Goal: Task Accomplishment & Management: Complete application form

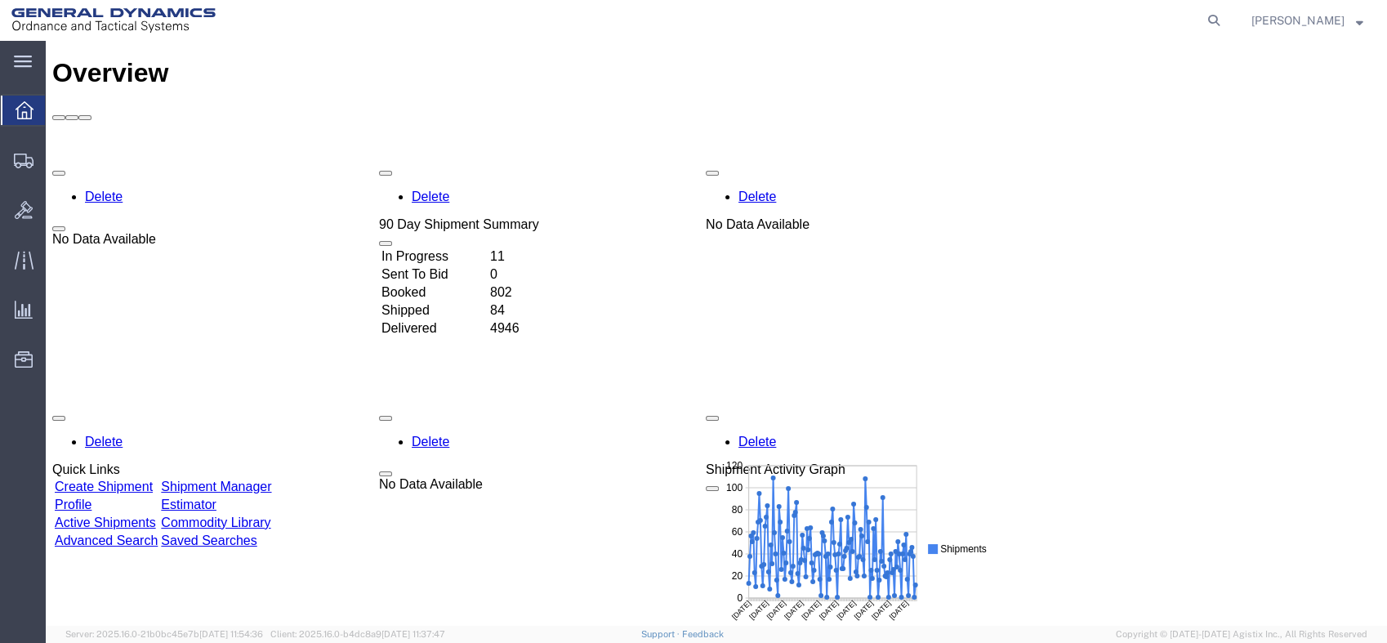
click at [271, 479] on link "Shipment Manager" at bounding box center [216, 486] width 110 height 14
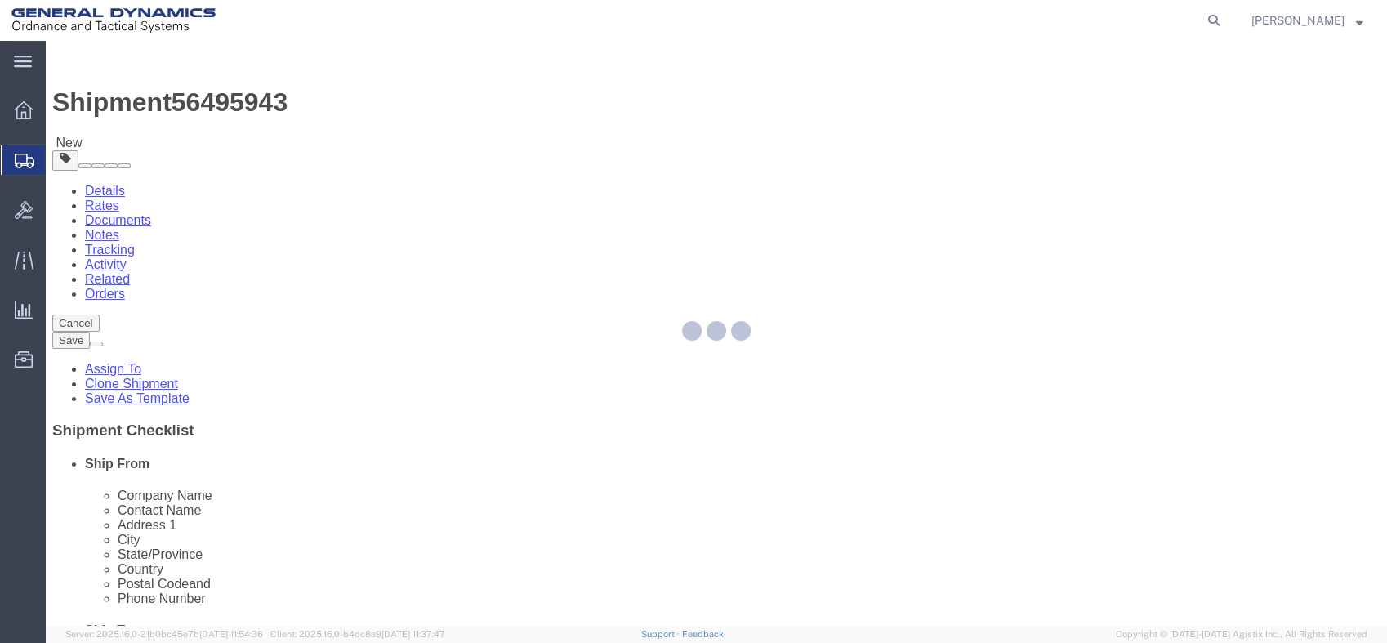
select select
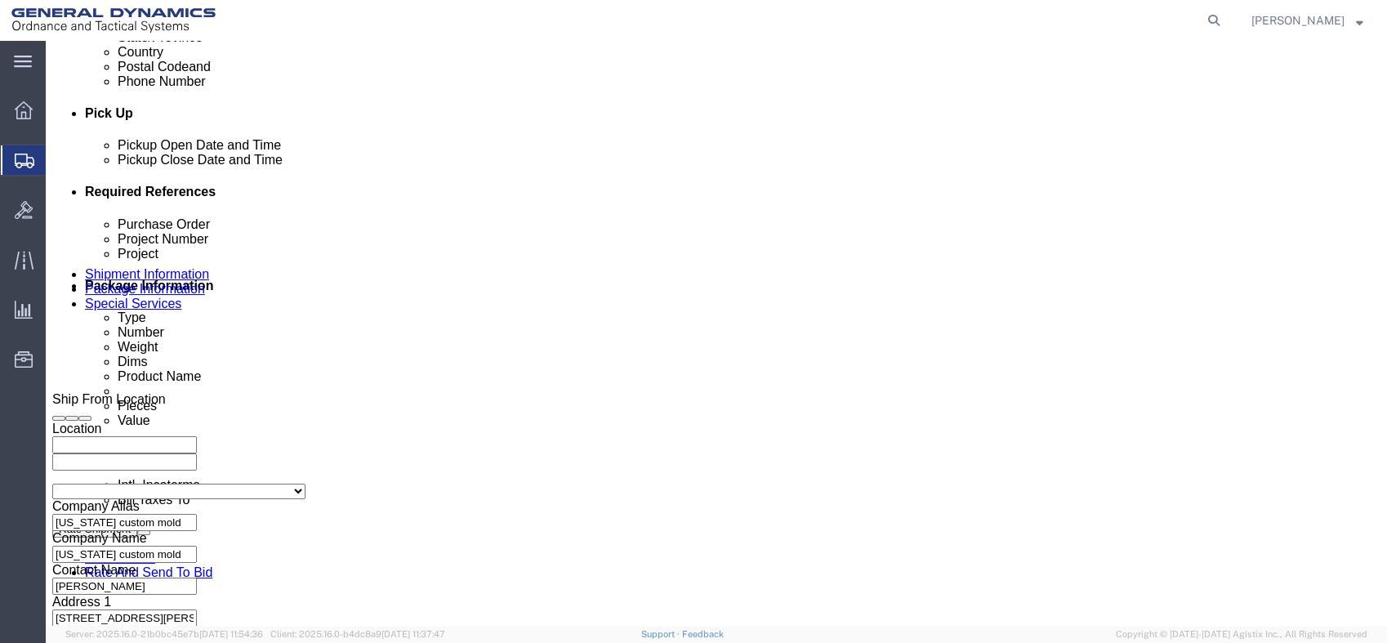
scroll to position [819, 0]
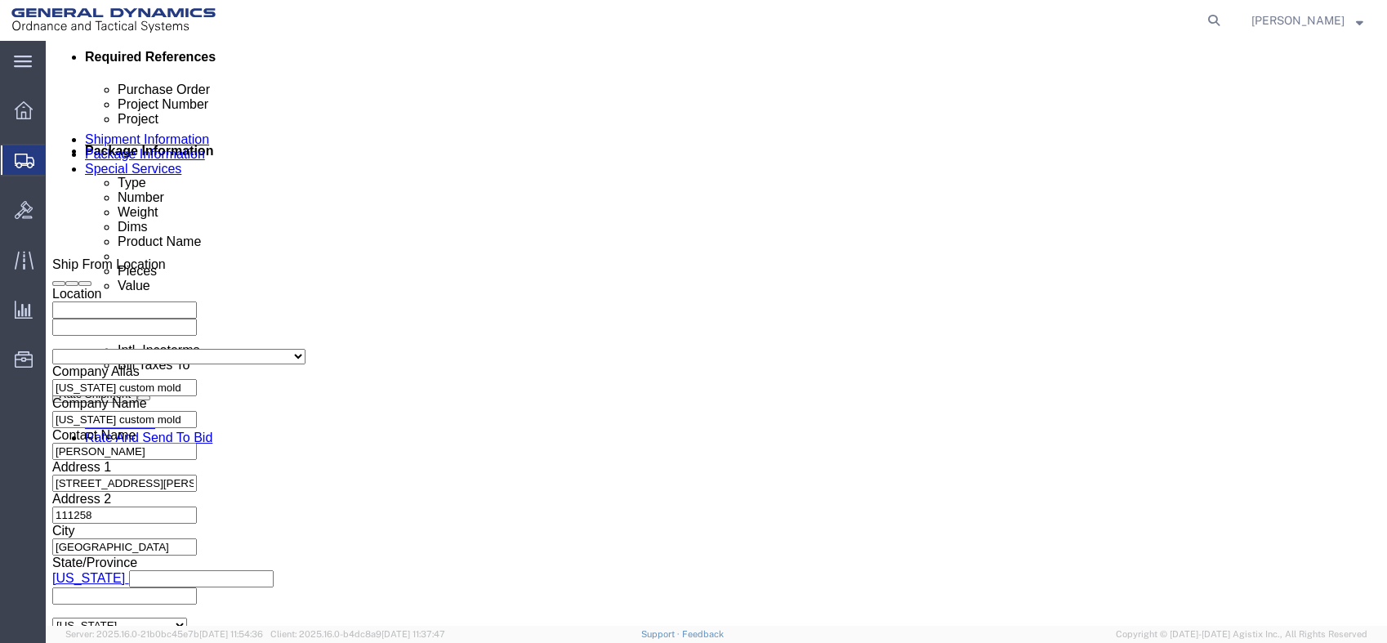
click input "54639"
drag, startPoint x: 229, startPoint y: 185, endPoint x: 30, endPoint y: 188, distance: 199.3
click div "Purchase Order 54639"
click input "text"
paste input "40100235"
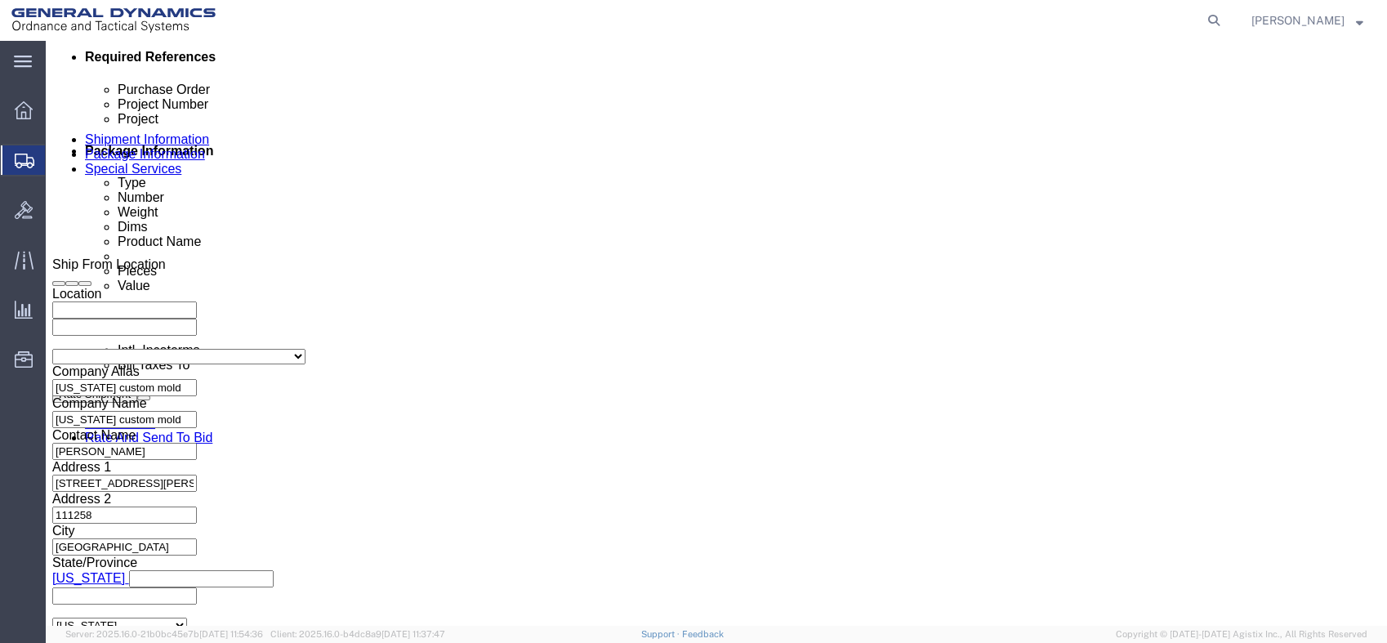
type input "40100235"
click div "Purchase Order 54639 Project Number 40100235 Project Select Account Type Activi…"
click input "text"
paste input "MACS DO 5 M231-M232A2"
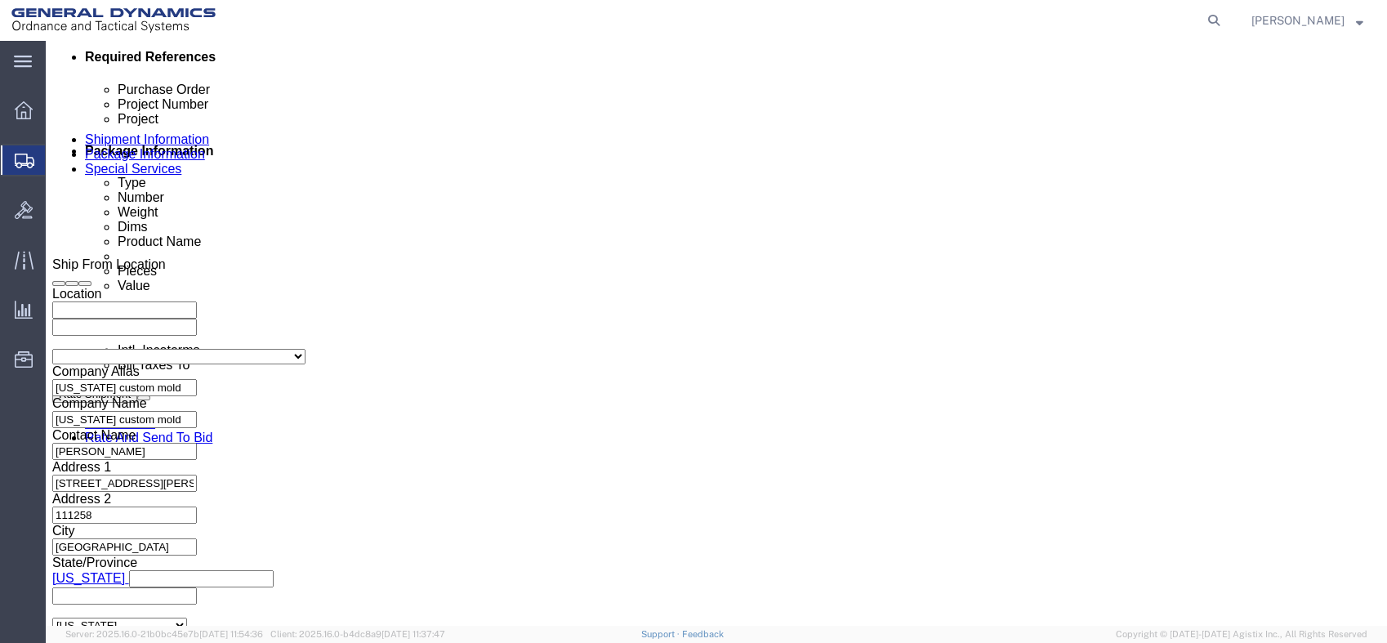
type input "MACS DO 5 M231-M232A2"
click div "Size Select 20 Feet 28 Feet 35 Feet 40 Feet 48 Feet 53 Feet"
click select "Select 1-Ton (PSS) 10 Wheel 10 Yard Dump Truck 20 Yard Dump Truck Bobtail Botto…"
select select "BXVN"
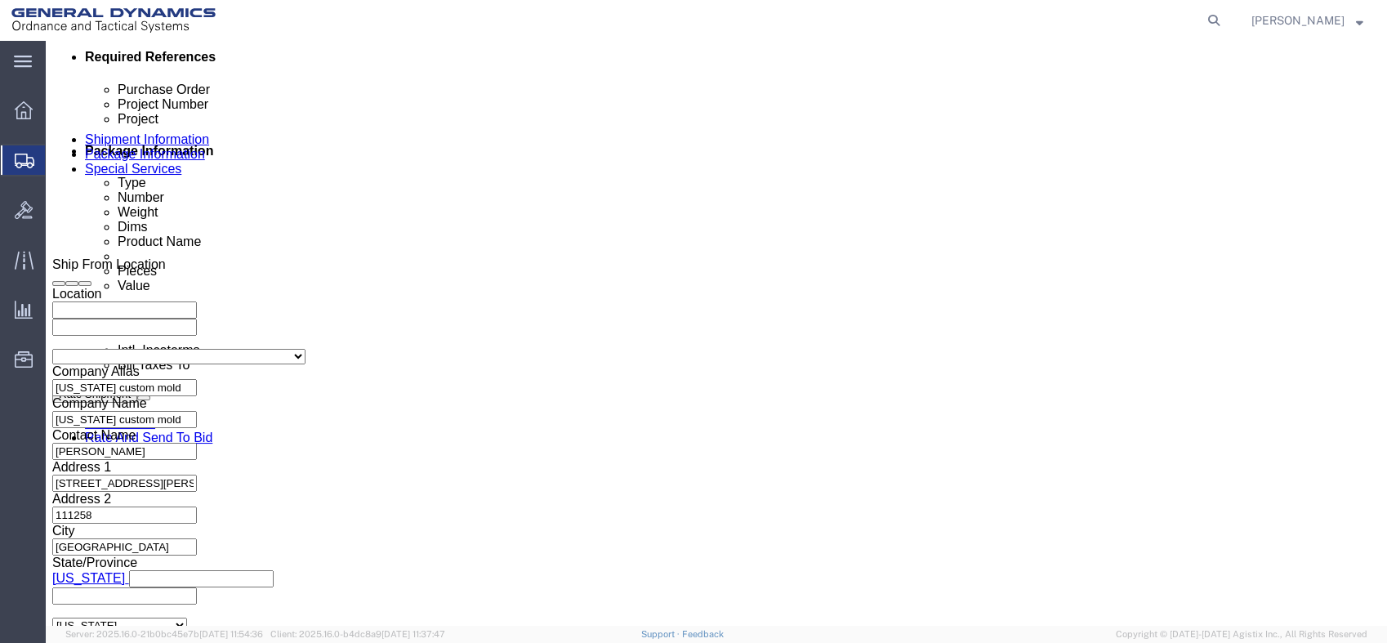
click select "Select 1-Ton (PSS) 10 Wheel 10 Yard Dump Truck 20 Yard Dump Truck Bobtail Botto…"
click select "Select 28 Feet 53 Feet 20 Feet 40 Feet 35 Feet 48 Feet"
select select "53FT"
click select "Select 28 Feet 53 Feet 20 Feet 40 Feet 35 Feet 48 Feet"
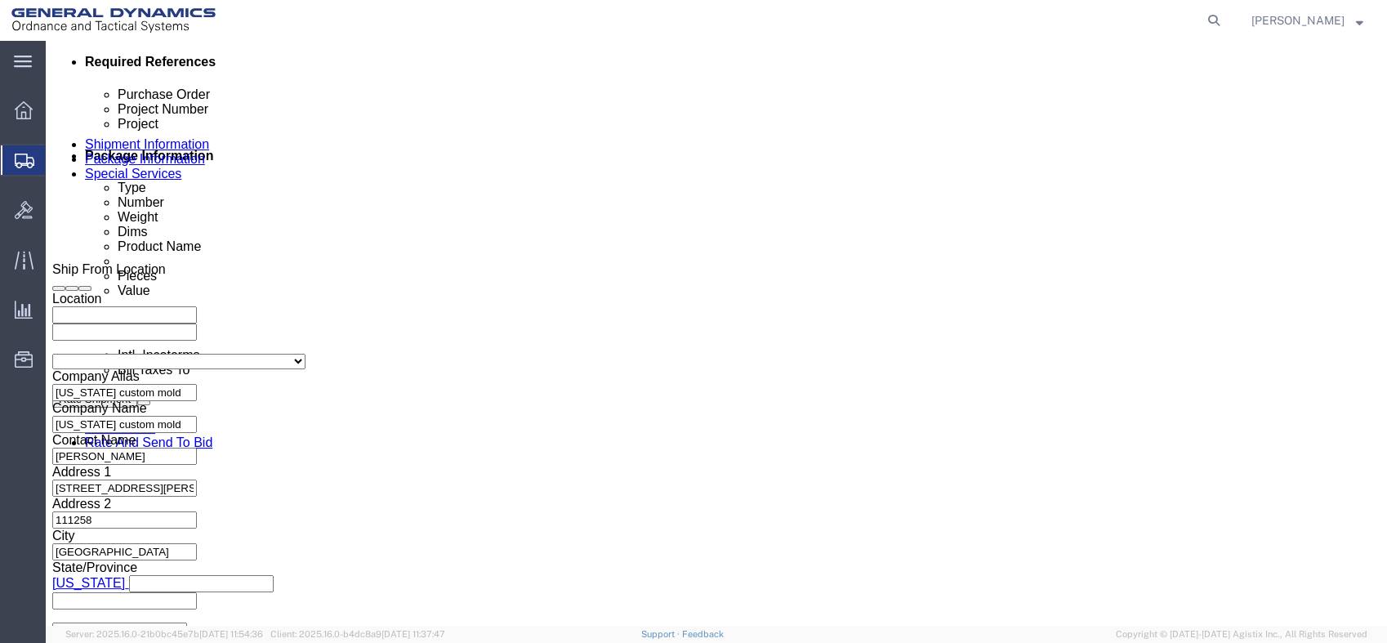
scroll to position [819, 0]
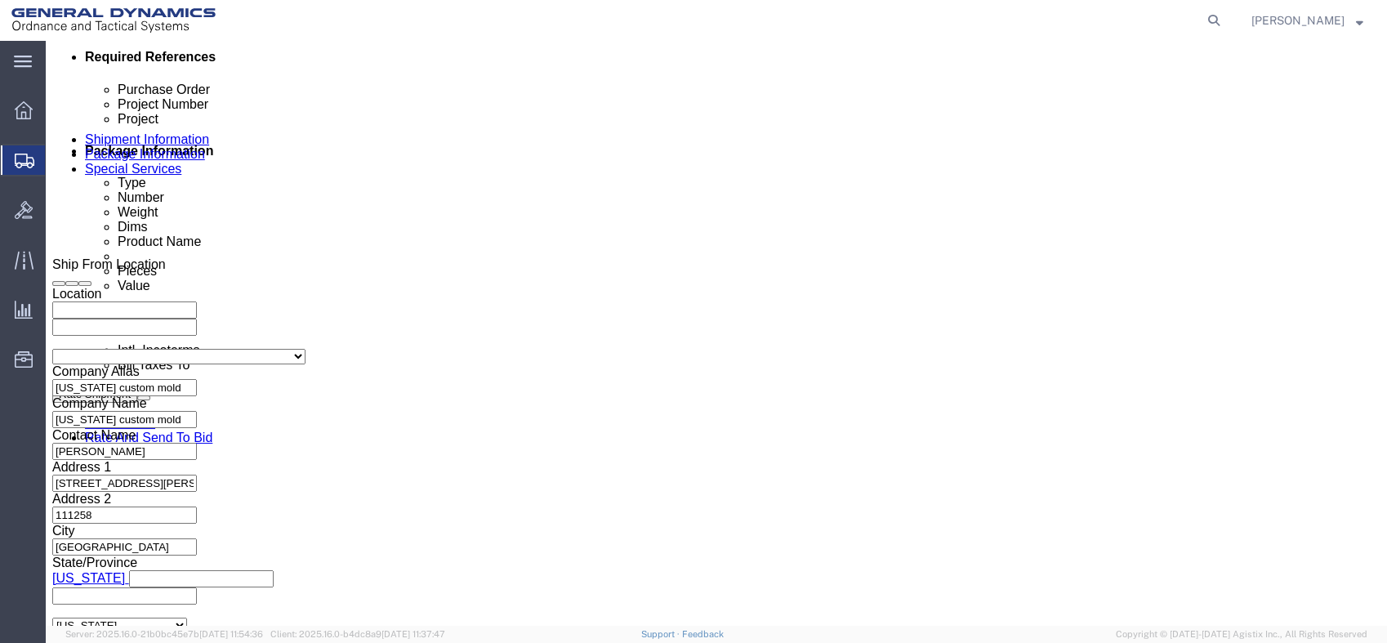
click icon
click input "text"
click td "14"
type input "[DATE]"
click div "Shipping Mode (Optional)"
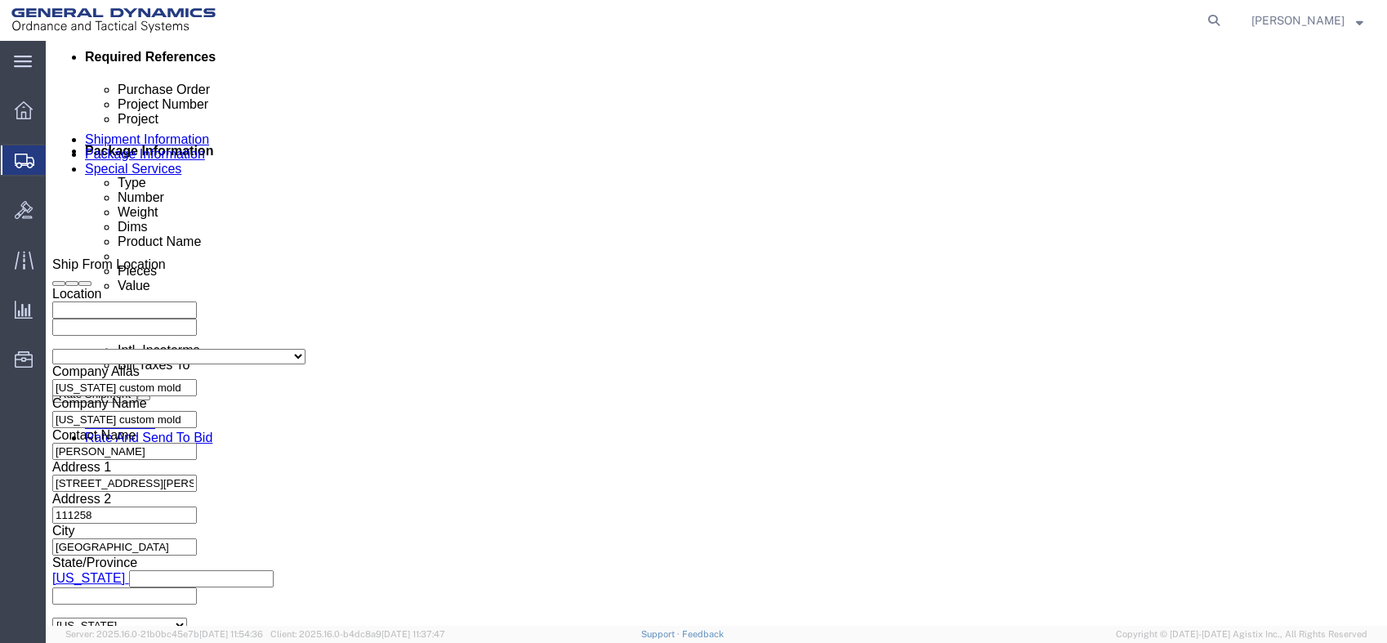
click input "text"
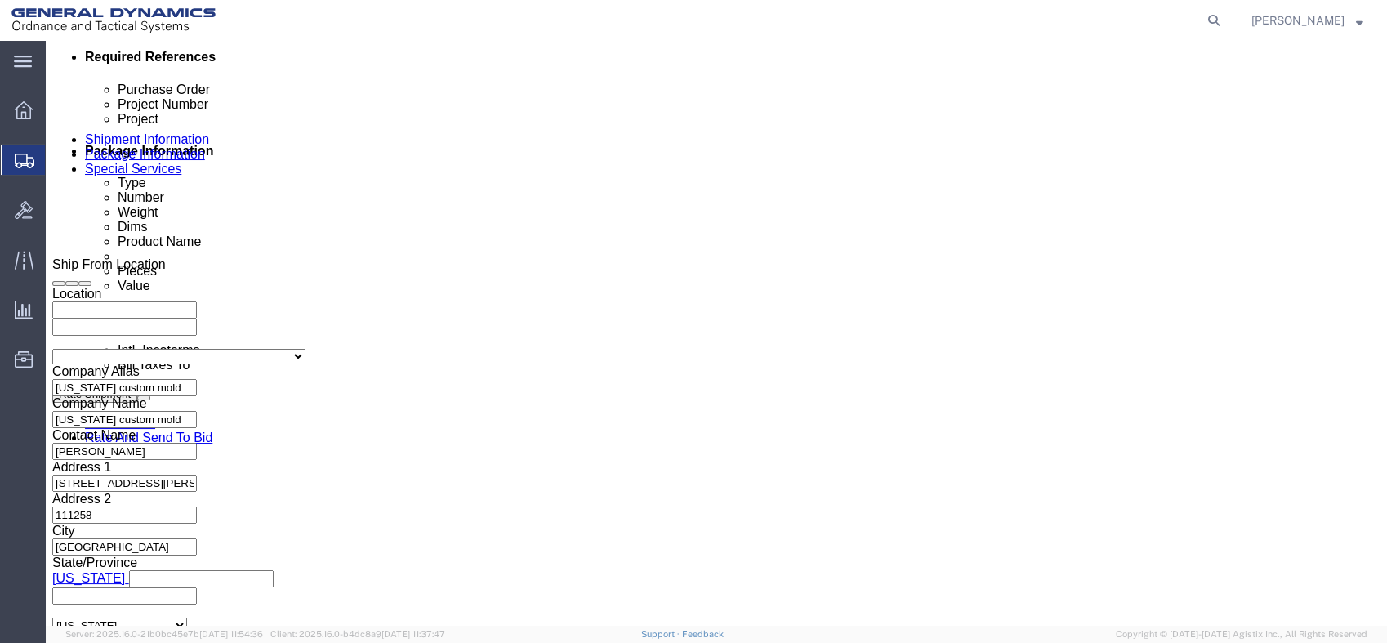
click div "Shipping Mode (Optional)"
click input "text"
click td "18"
type input "[DATE]"
click button "Continue"
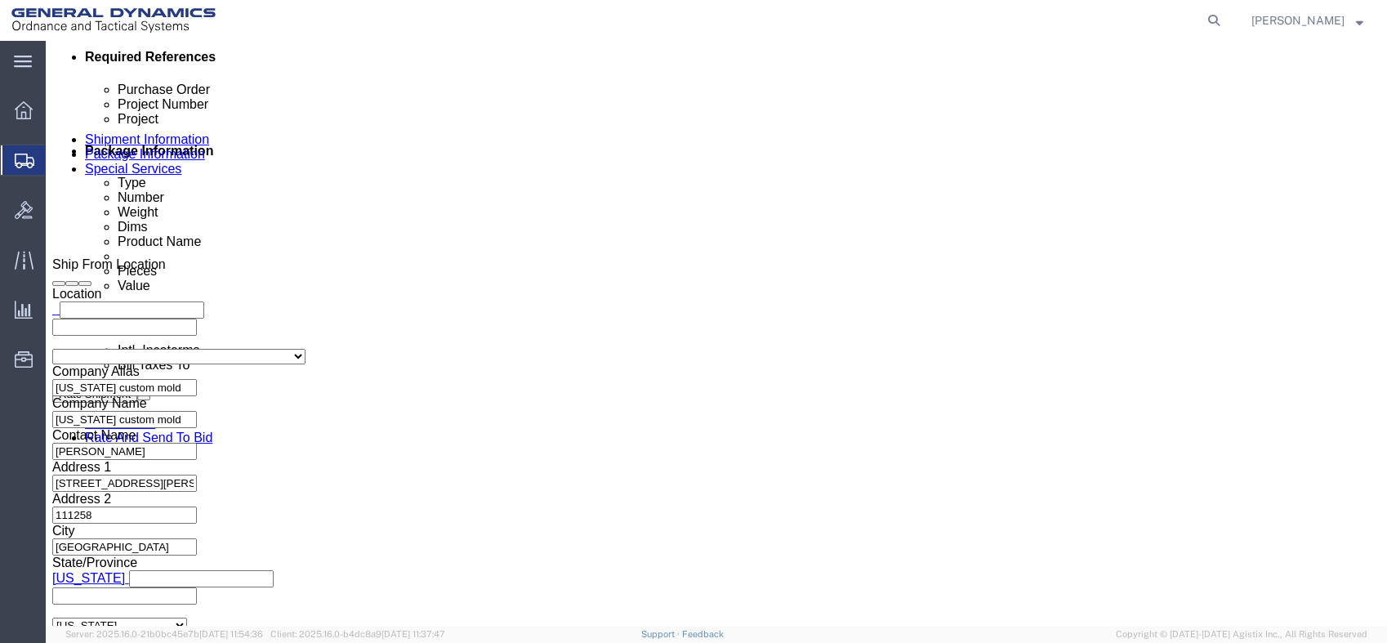
scroll to position [83, 0]
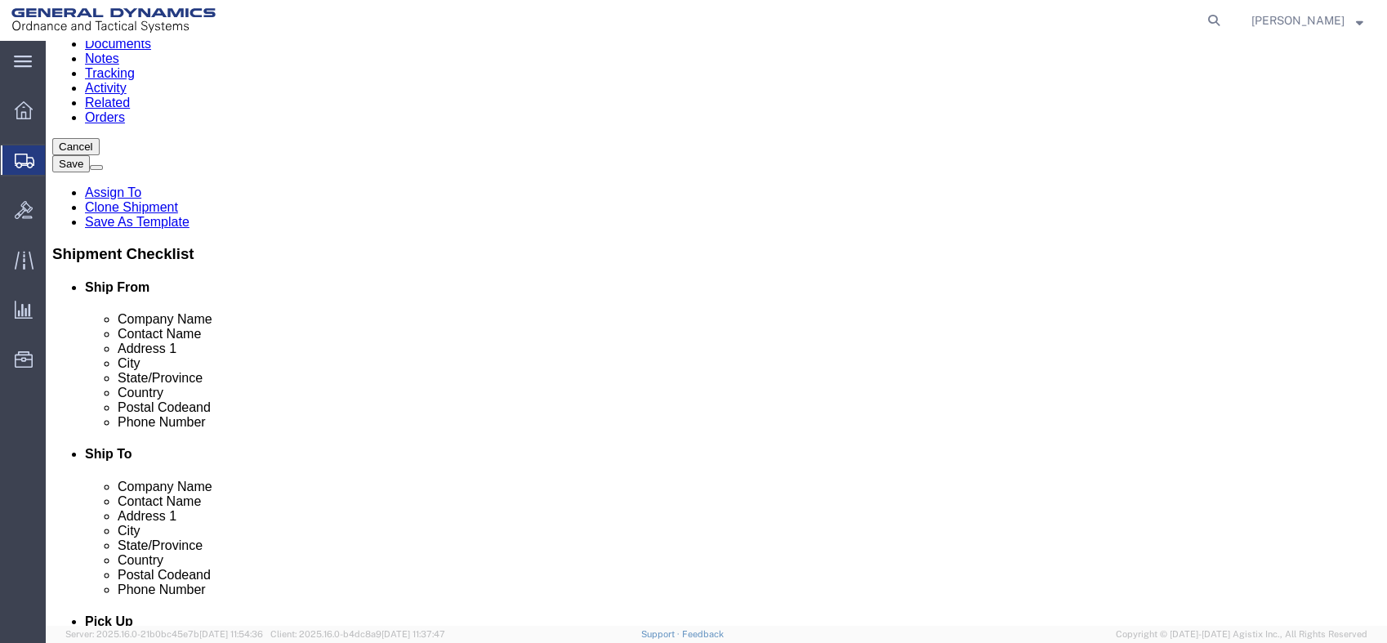
click button "Continue"
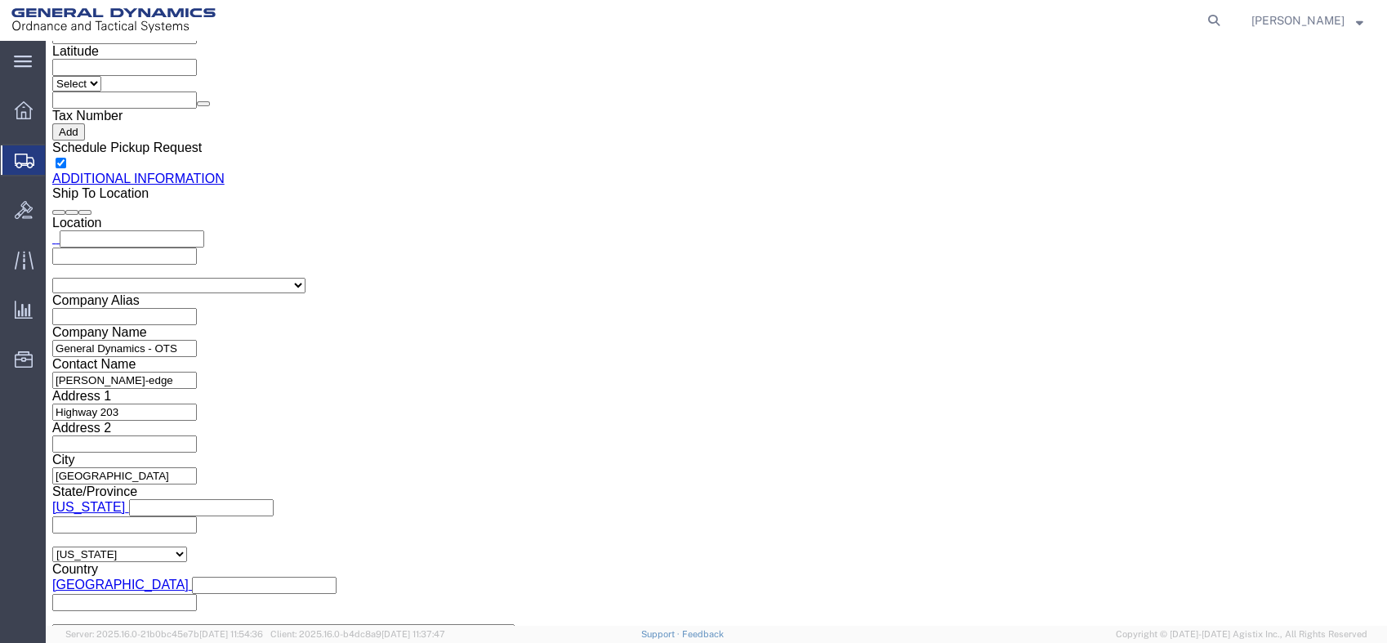
scroll to position [1695, 0]
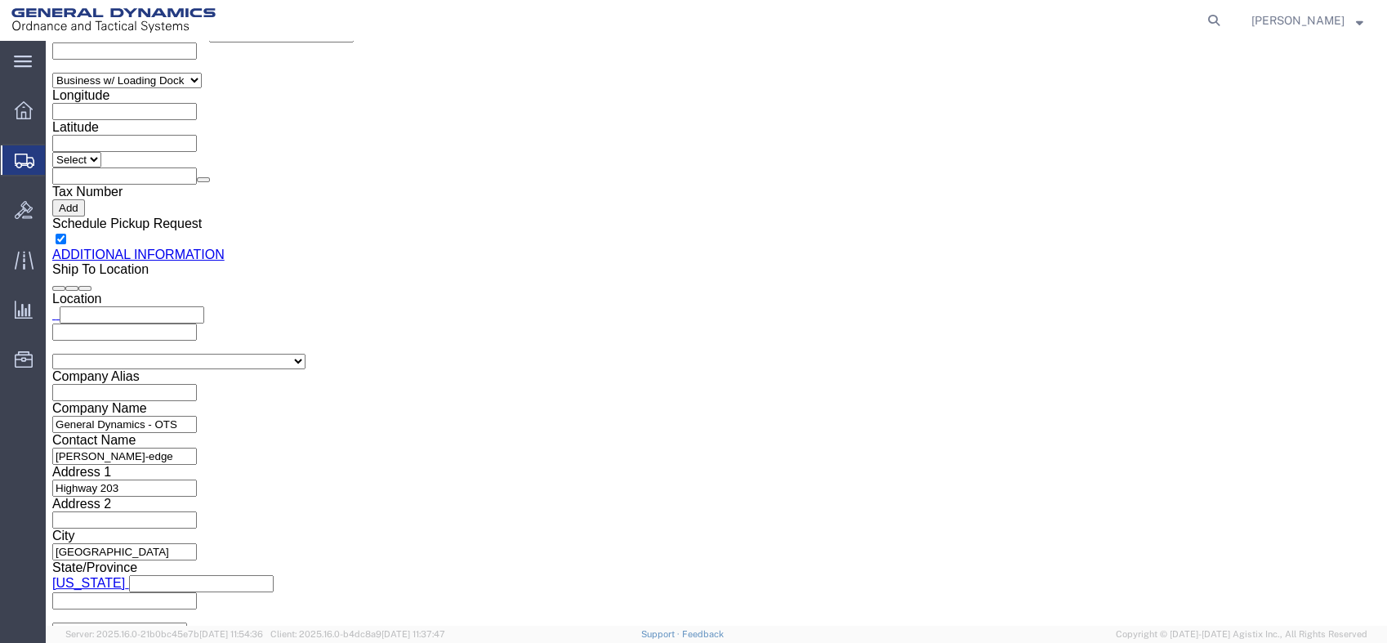
drag, startPoint x: 379, startPoint y: 279, endPoint x: 143, endPoint y: 283, distance: 236.1
click div "Email [EMAIL_ADDRESS][PERSON_NAME][DOMAIN_NAME], [PERSON_NAME][DOMAIN_NAME][EMA…"
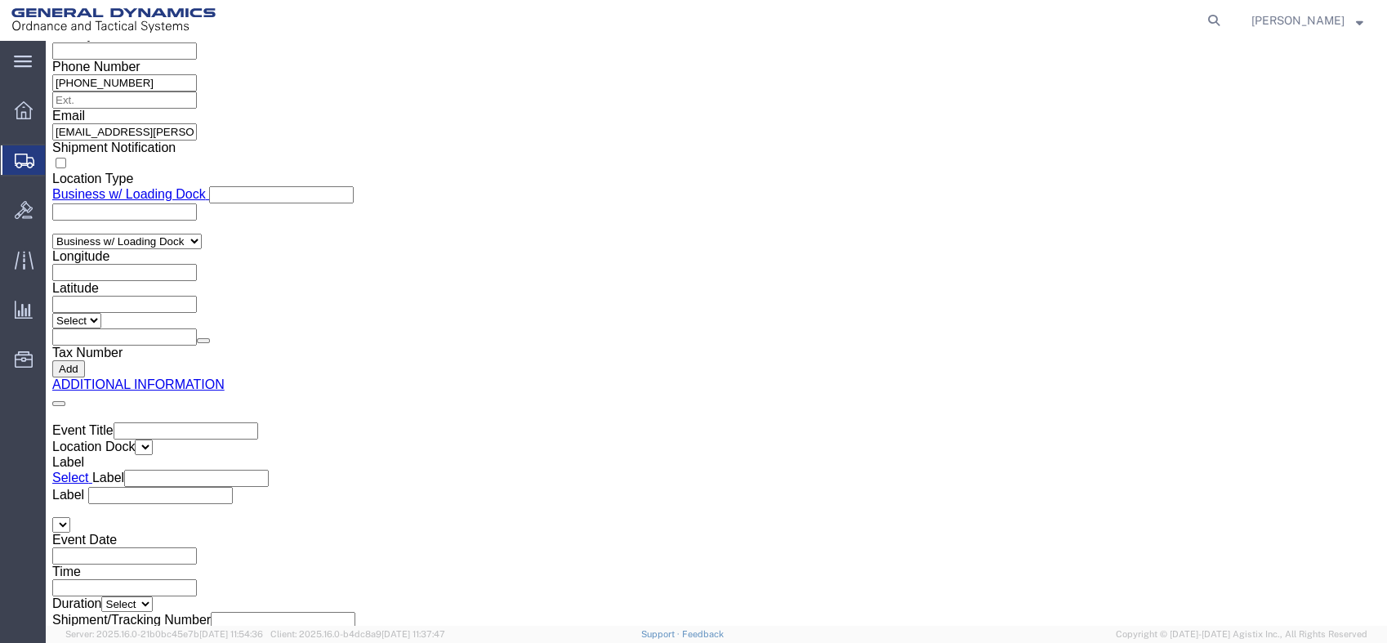
scroll to position [2693, 0]
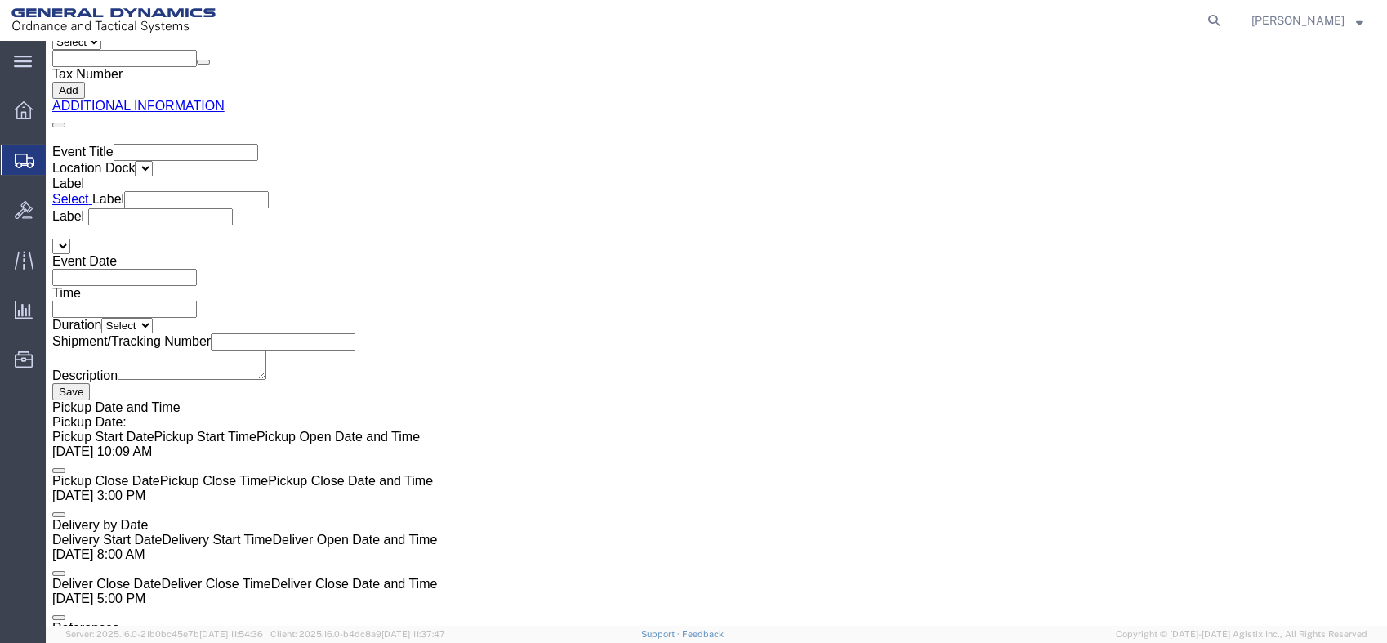
type input "[PERSON_NAME][EMAIL_ADDRESS][DOMAIN_NAME]"
click button "Rate Shipment"
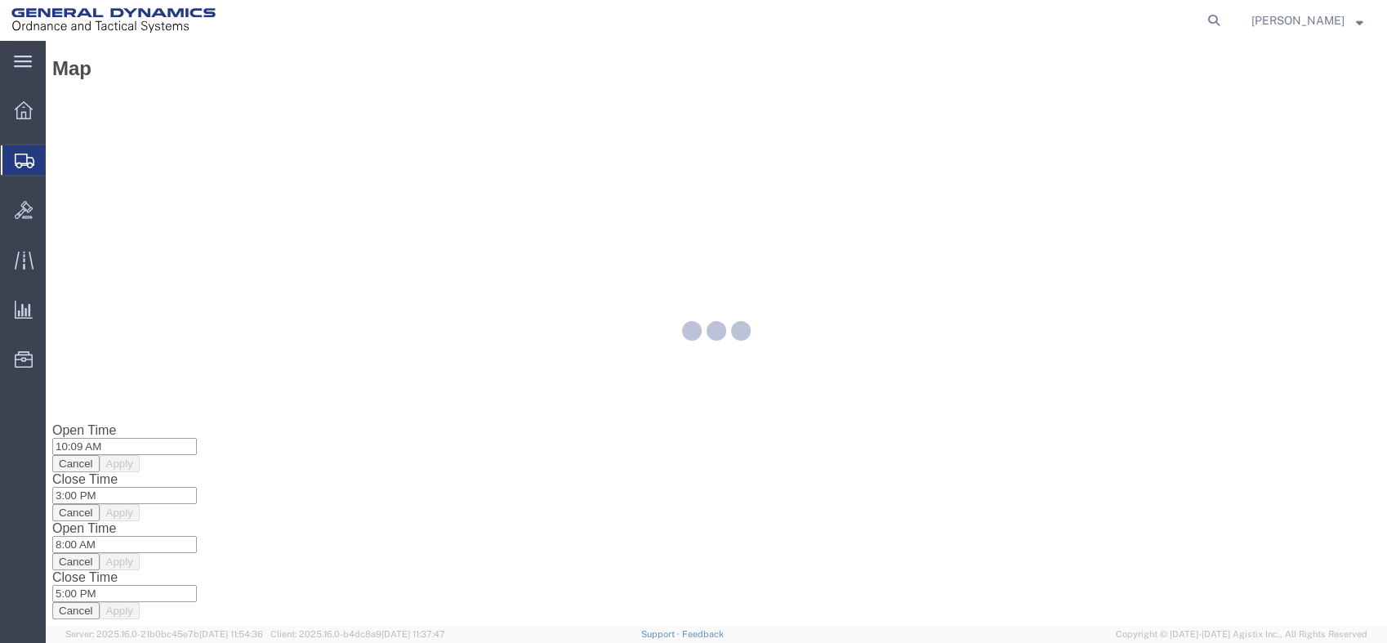
scroll to position [0, 0]
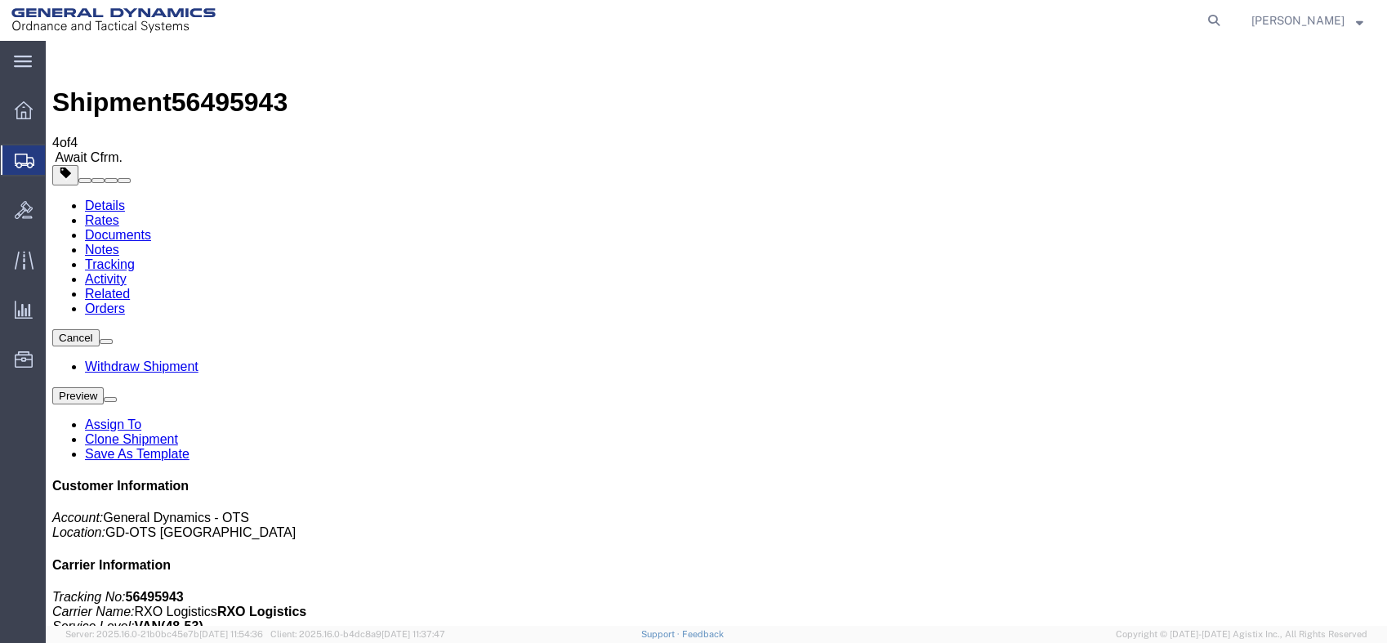
click at [58, 160] on span "Shipments" at bounding box center [51, 160] width 13 height 33
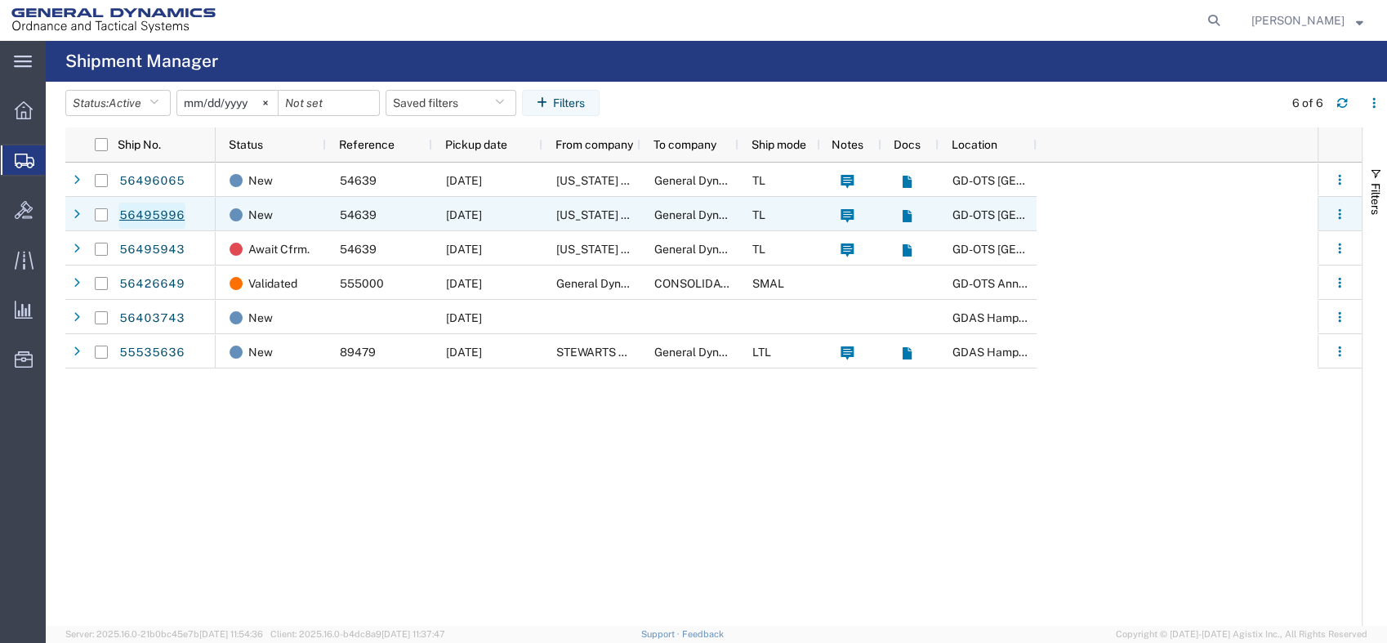
click at [172, 216] on link "56495996" at bounding box center [151, 216] width 67 height 26
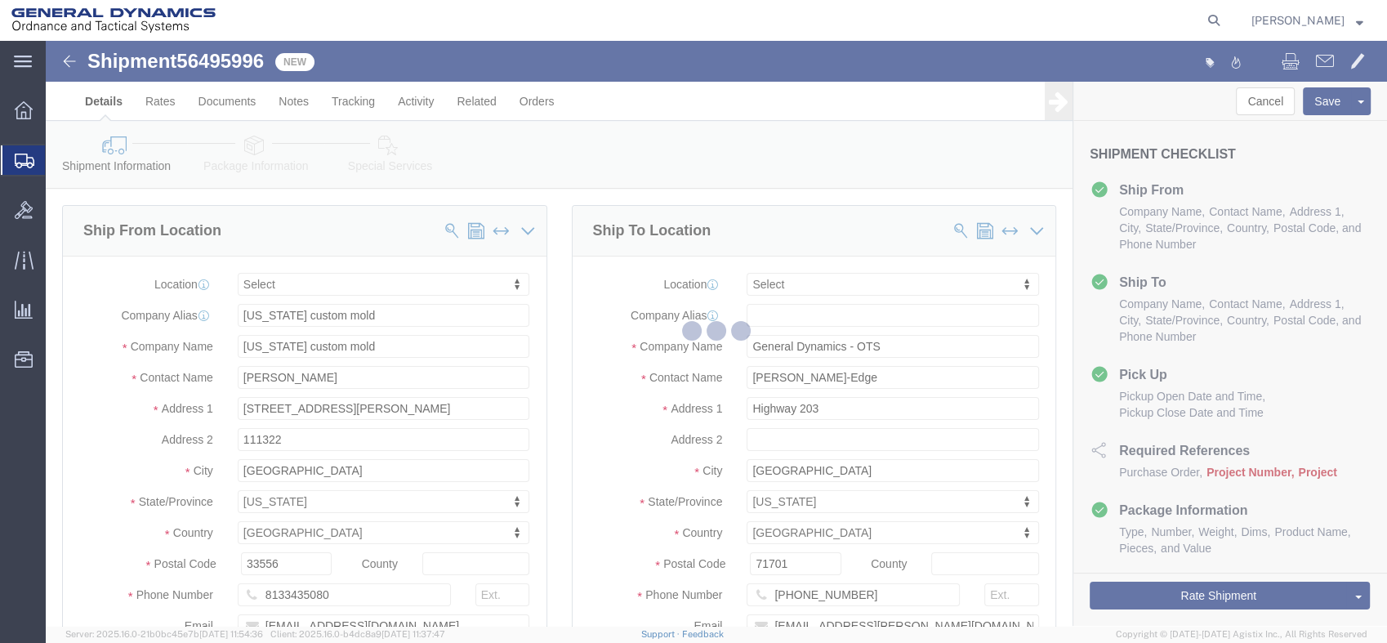
select select
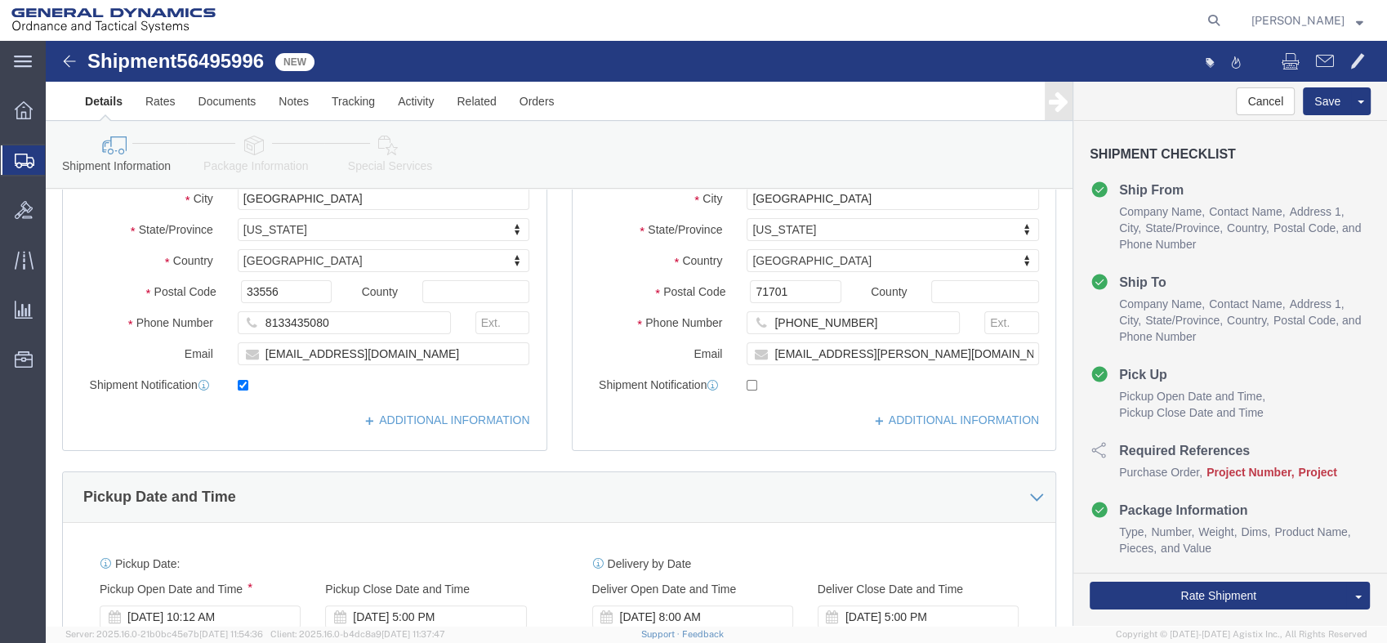
scroll to position [635, 0]
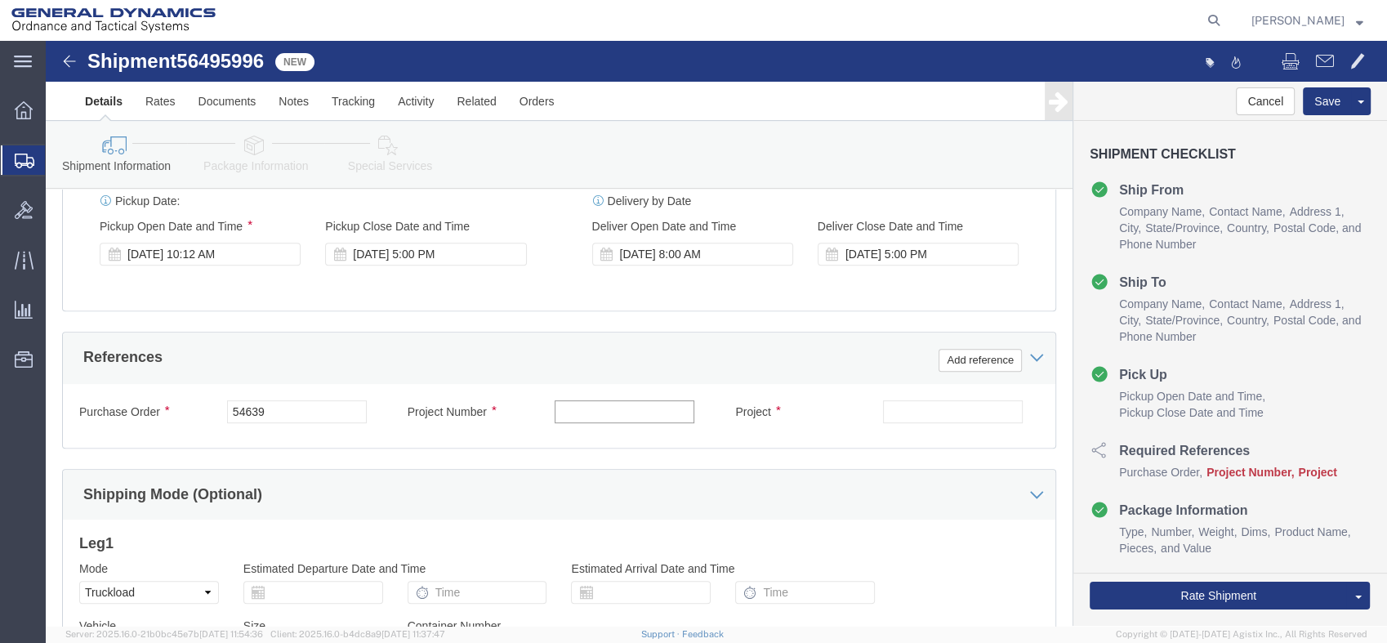
click input "text"
paste input "40100235"
type input "40100235"
click input "text"
paste input "MACS DO 5 M231-M232A2"
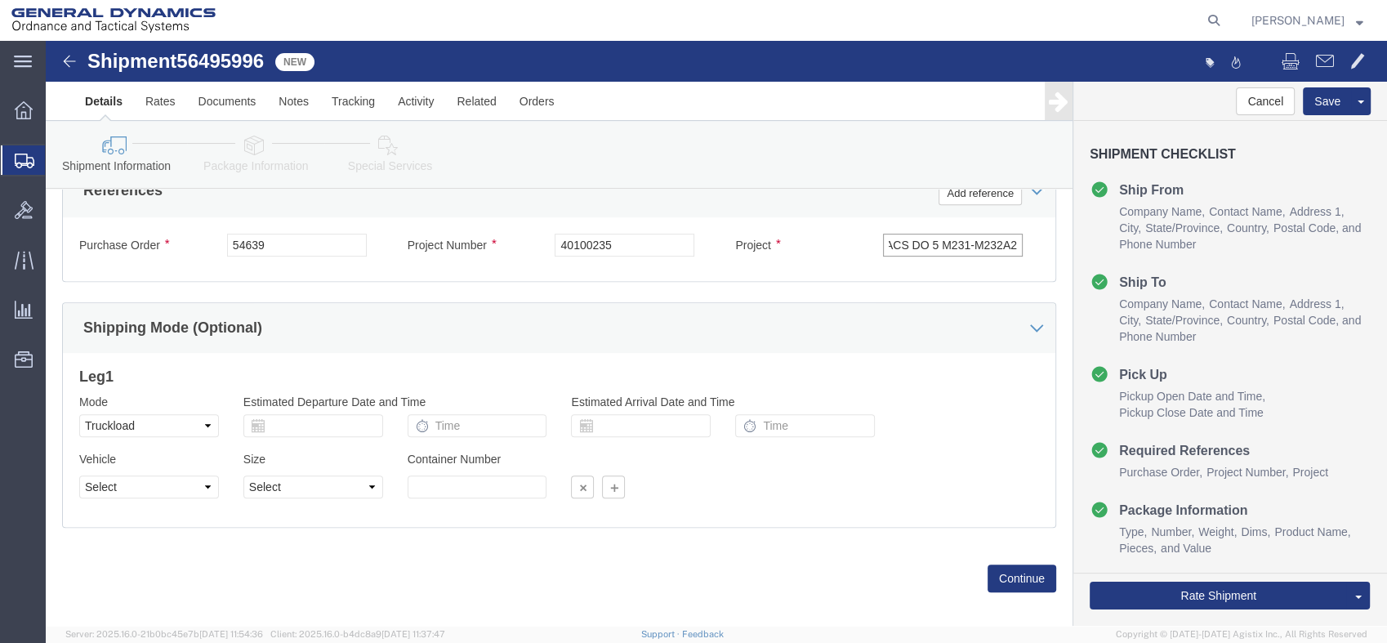
scroll to position [817, 0]
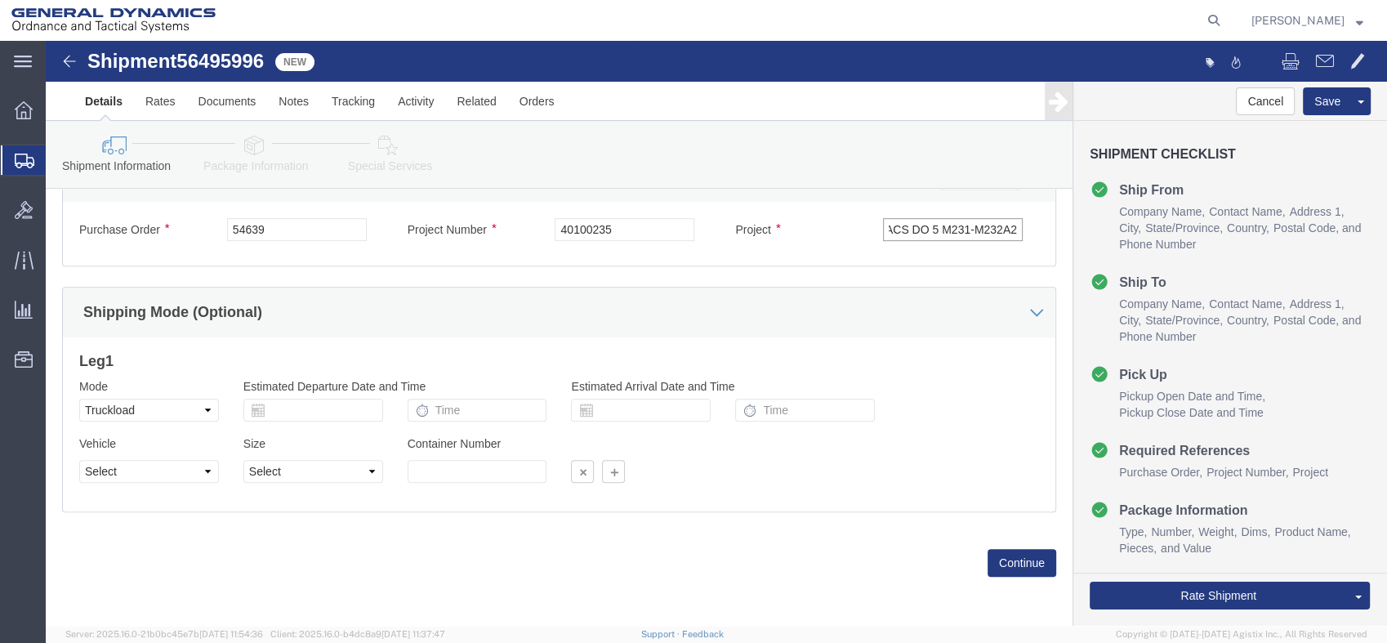
type input "MACS DO 5 M231-M232A2"
click select "Select 1-Ton (PSS) 10 Wheel 10 Yard Dump Truck 20 Yard Dump Truck Bobtail Botto…"
select select "BXVN"
click select "Select 1-Ton (PSS) 10 Wheel 10 Yard Dump Truck 20 Yard Dump Truck Bobtail Botto…"
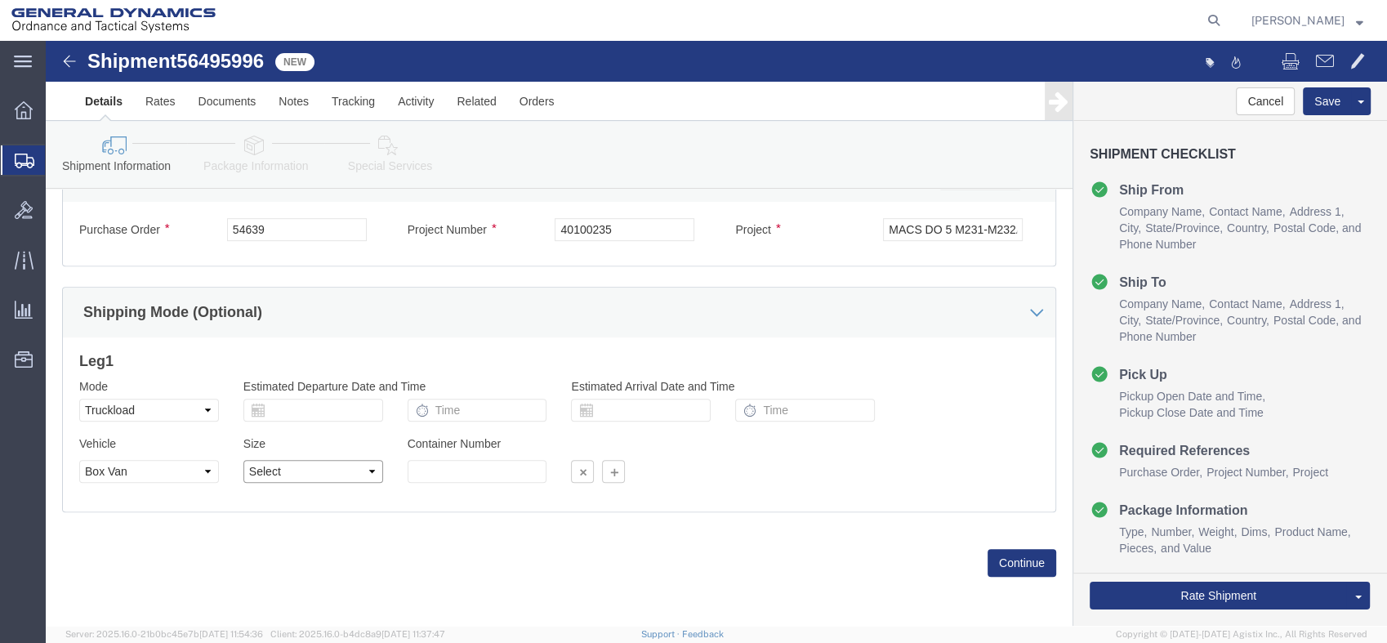
click select "Select 28 Feet 53 Feet 20 Feet 40 Feet 35 Feet 48 Feet"
select select "53FT"
click select "Select 28 Feet 53 Feet 20 Feet 40 Feet 35 Feet 48 Feet"
click button "Continue"
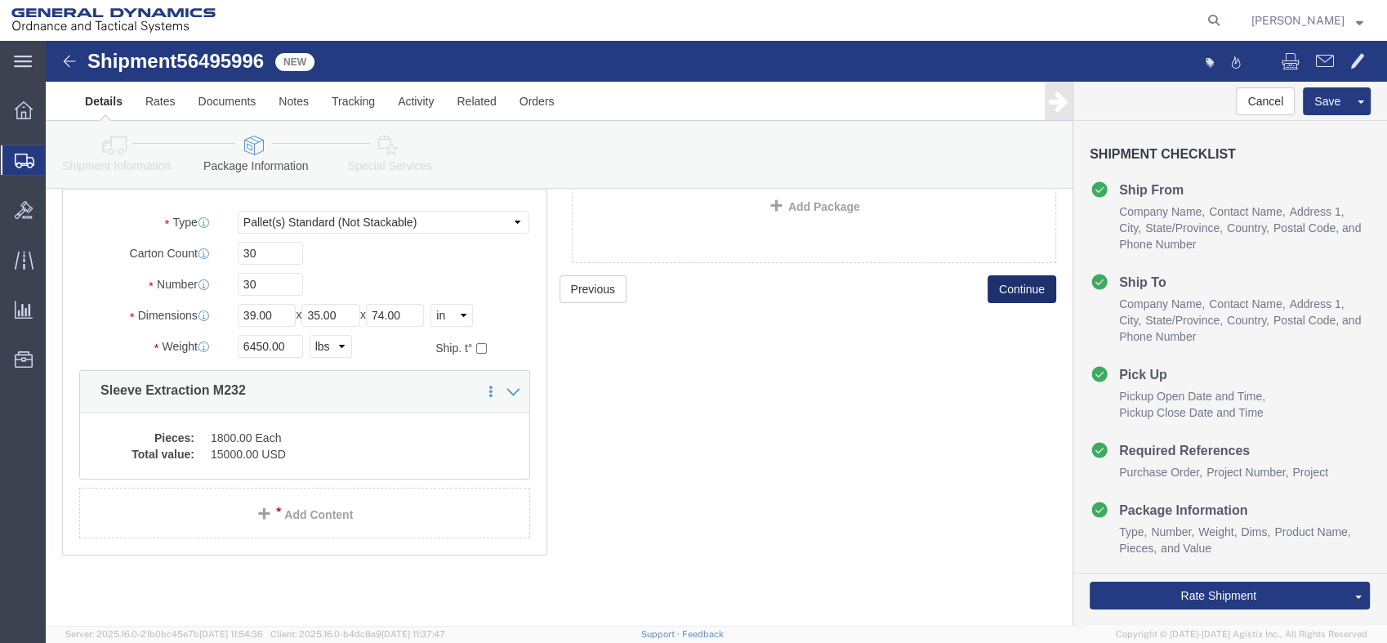
scroll to position [132, 0]
click button "Rate Shipment"
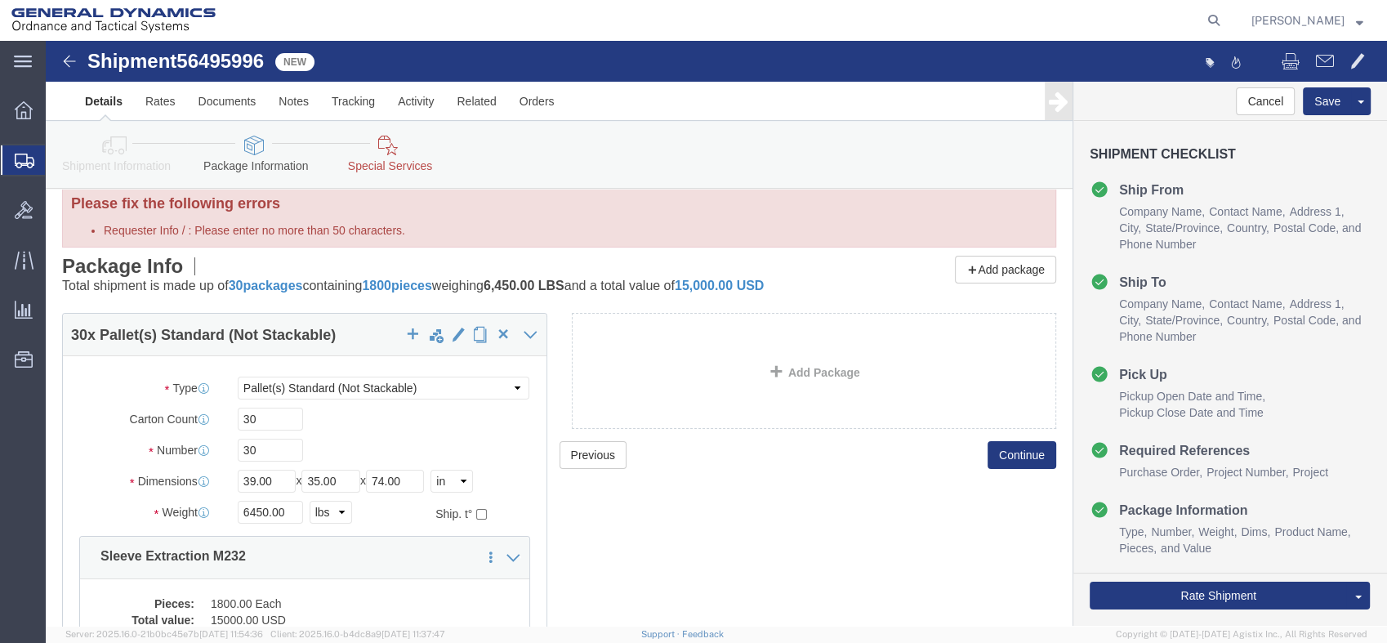
scroll to position [0, 0]
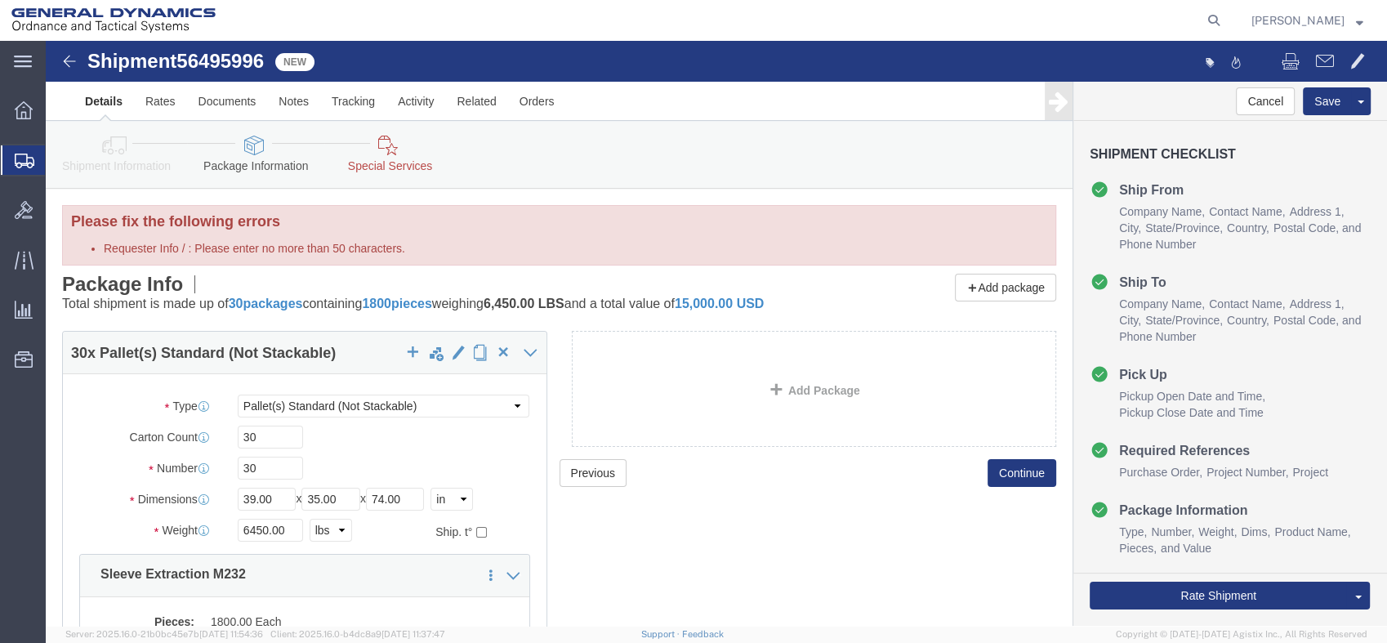
click icon
click img
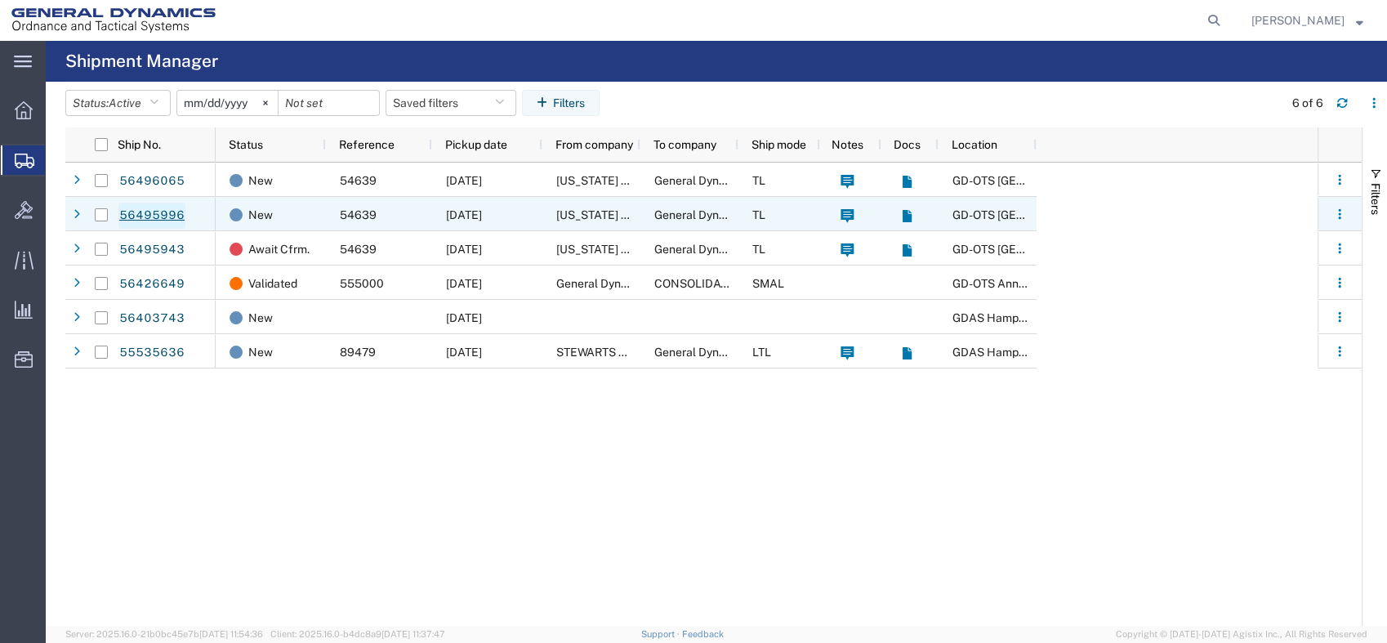
click at [151, 221] on link "56495996" at bounding box center [151, 216] width 67 height 26
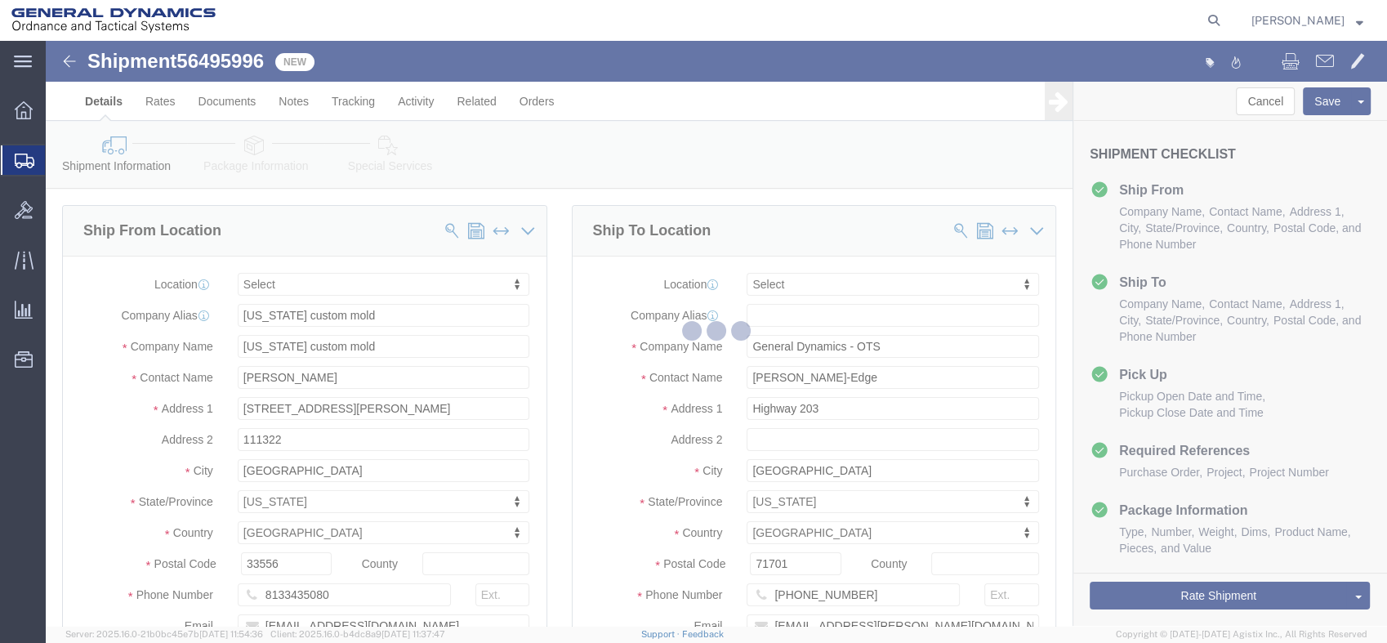
select select
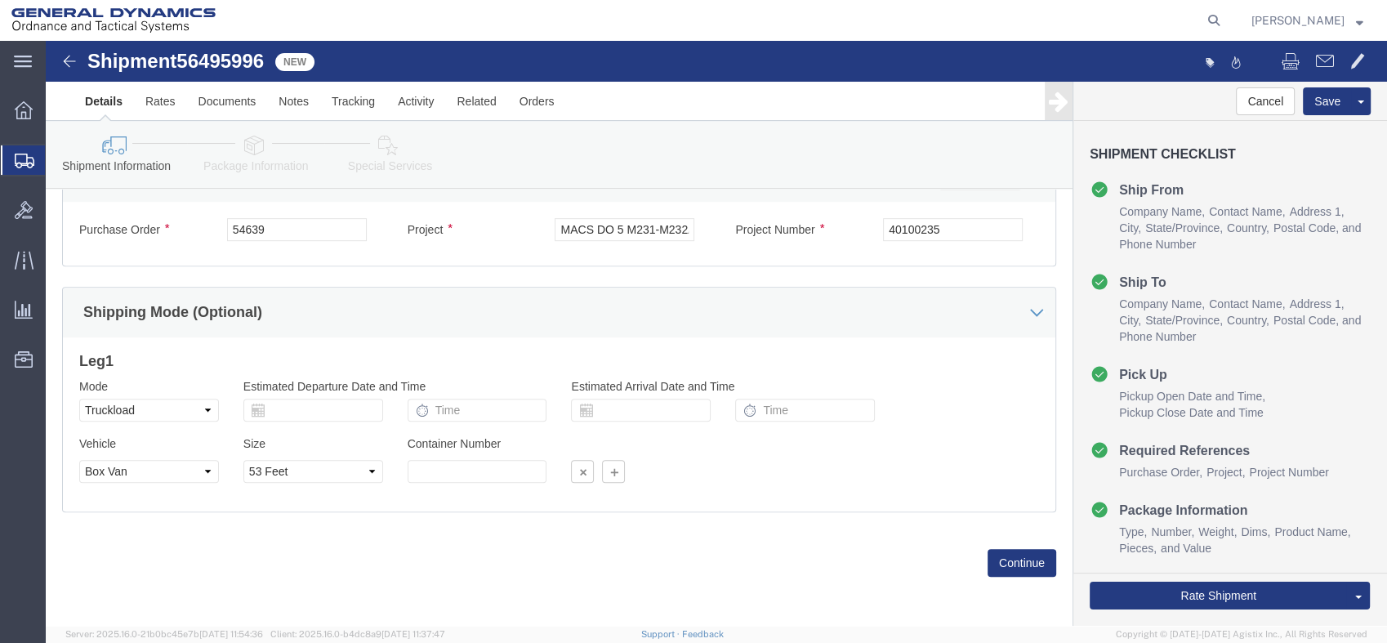
scroll to position [819, 0]
click button "Continue"
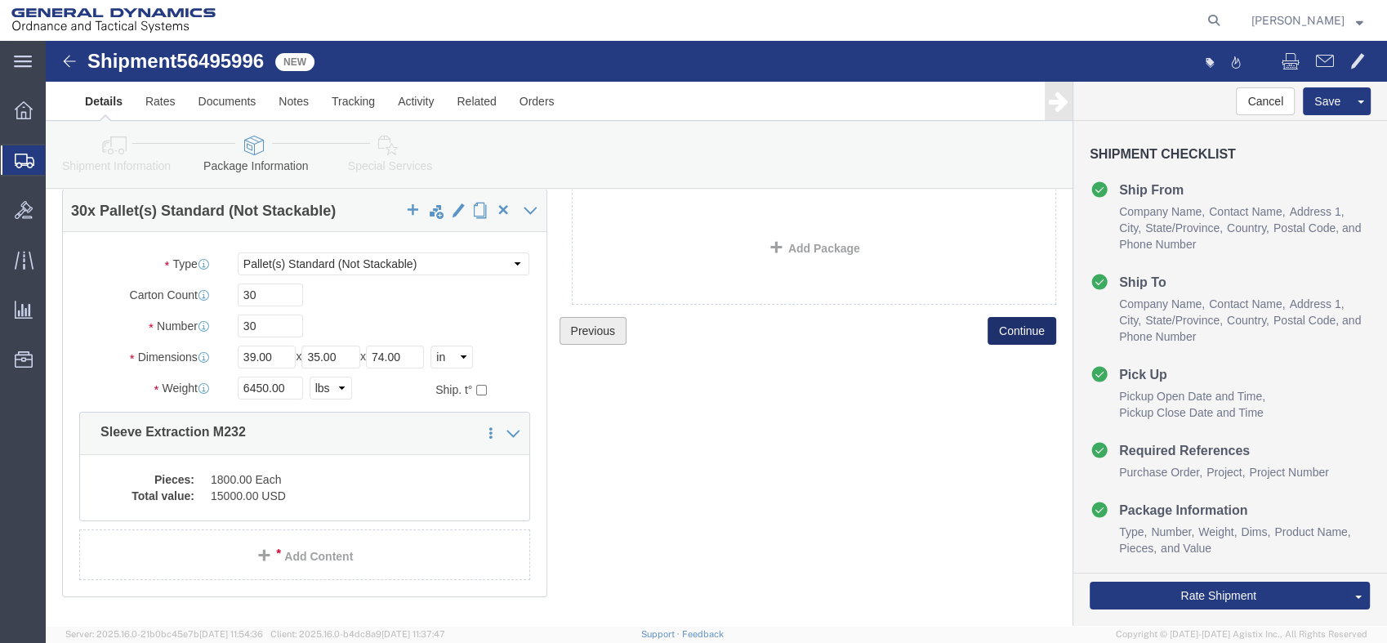
scroll to position [132, 0]
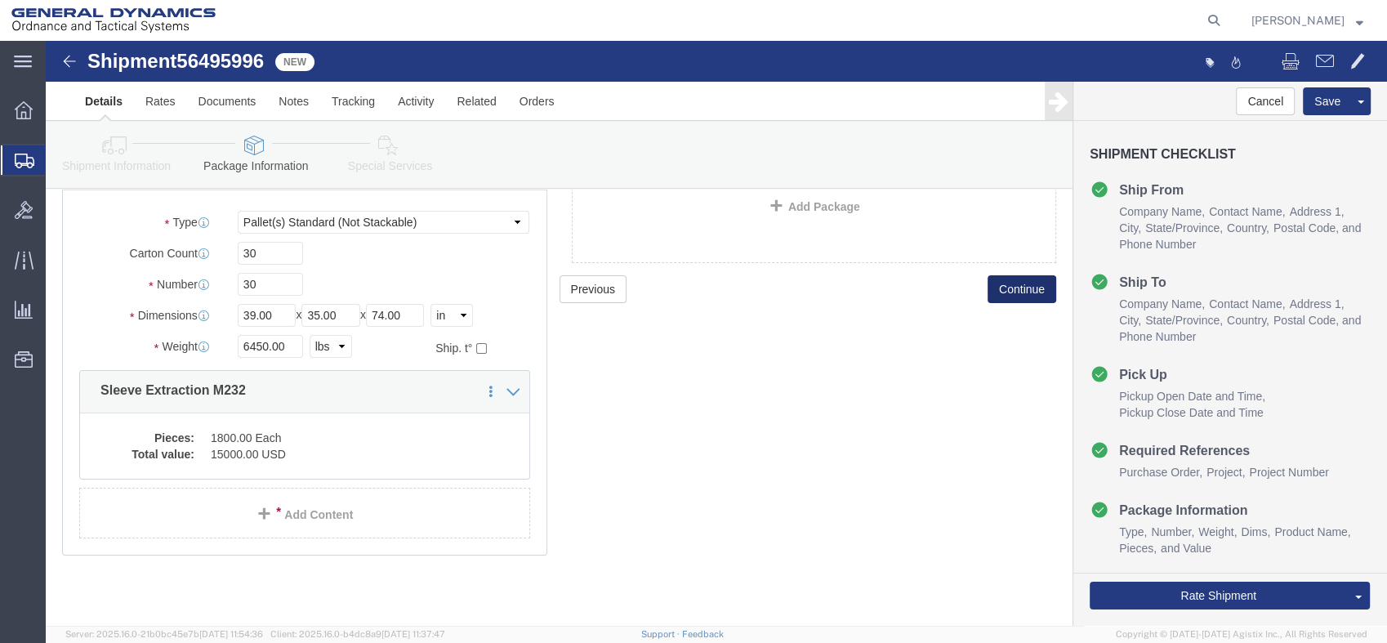
click button "Continue"
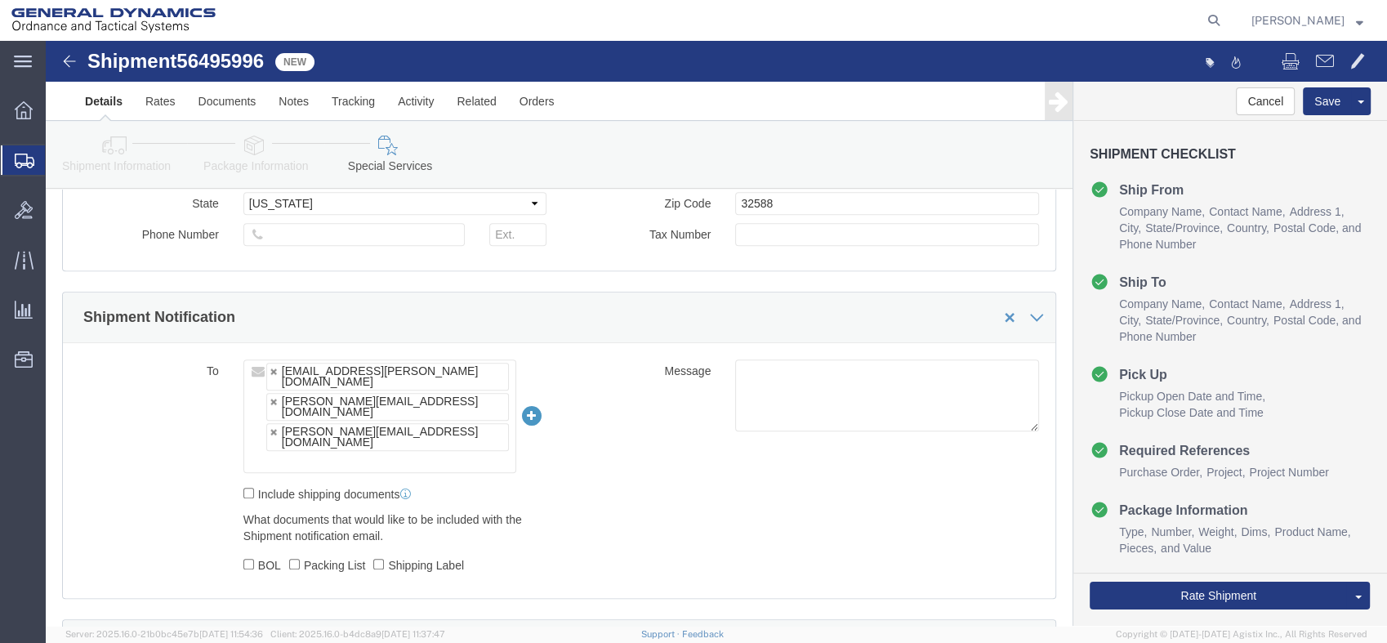
scroll to position [1542, 0]
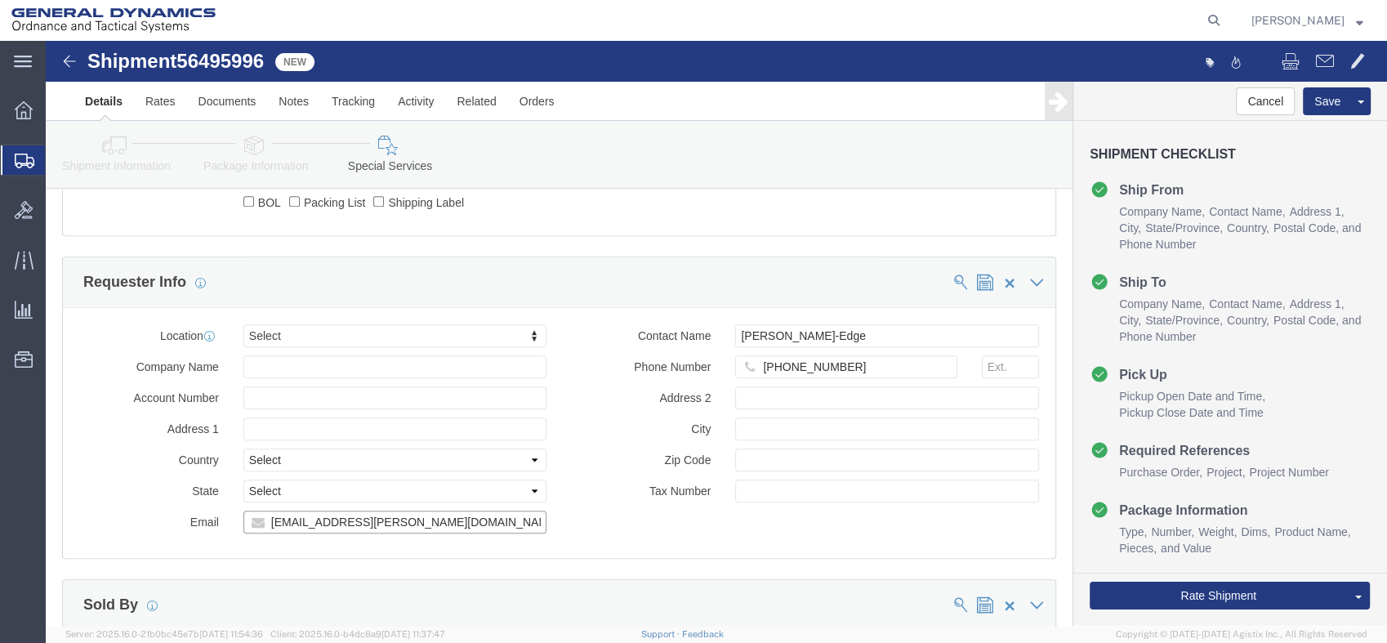
drag, startPoint x: 378, startPoint y: 426, endPoint x: 193, endPoint y: 424, distance: 185.4
click div "[EMAIL_ADDRESS][PERSON_NAME][DOMAIN_NAME], [PERSON_NAME][DOMAIN_NAME][EMAIL_ADD…"
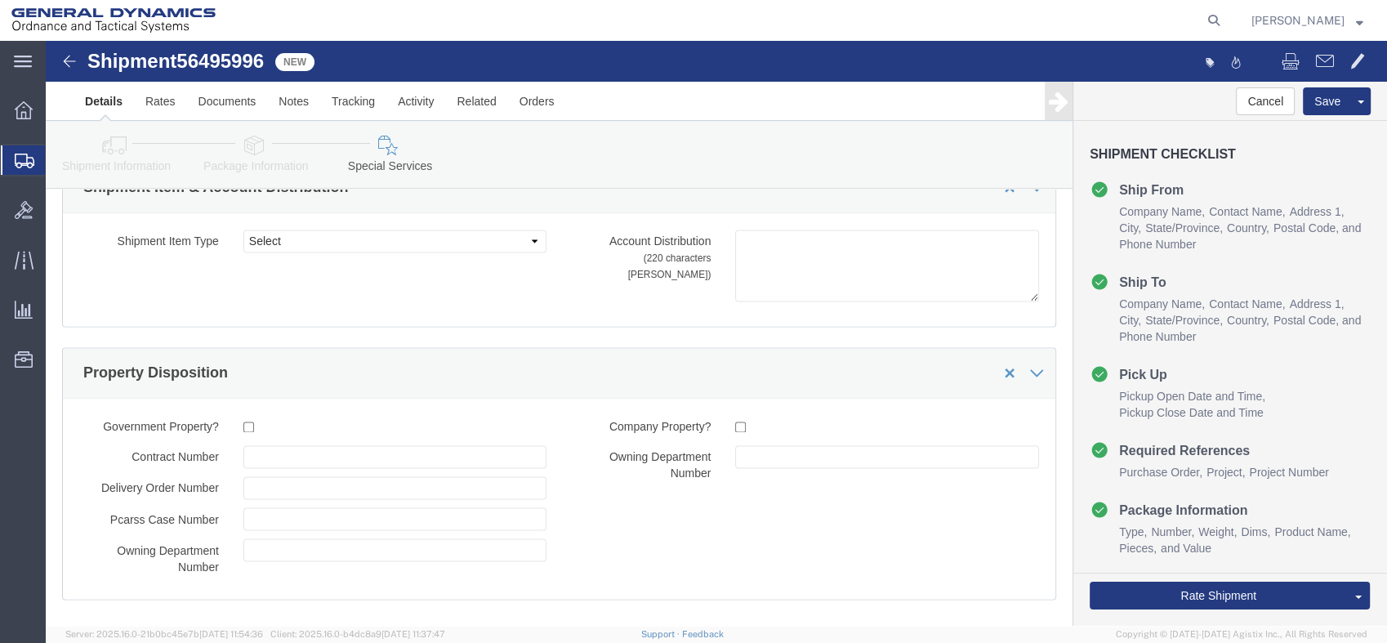
scroll to position [2693, 0]
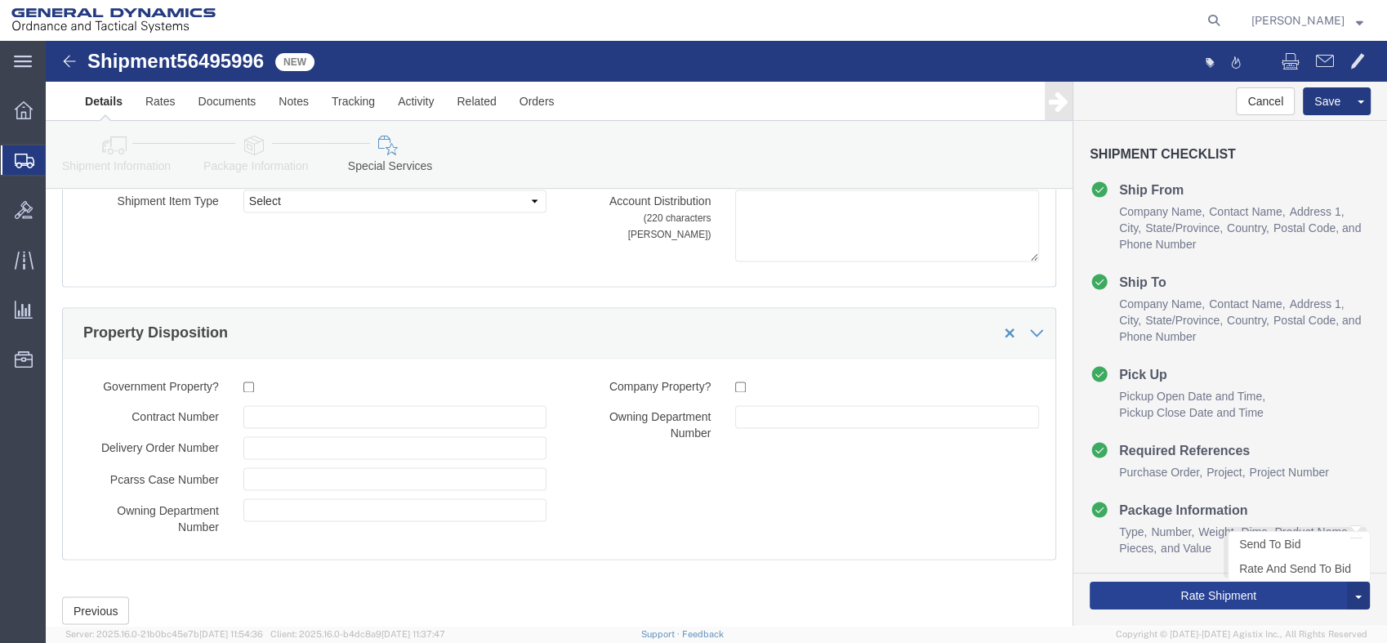
type input "[PERSON_NAME][EMAIL_ADDRESS][DOMAIN_NAME]"
click button "Rate Shipment"
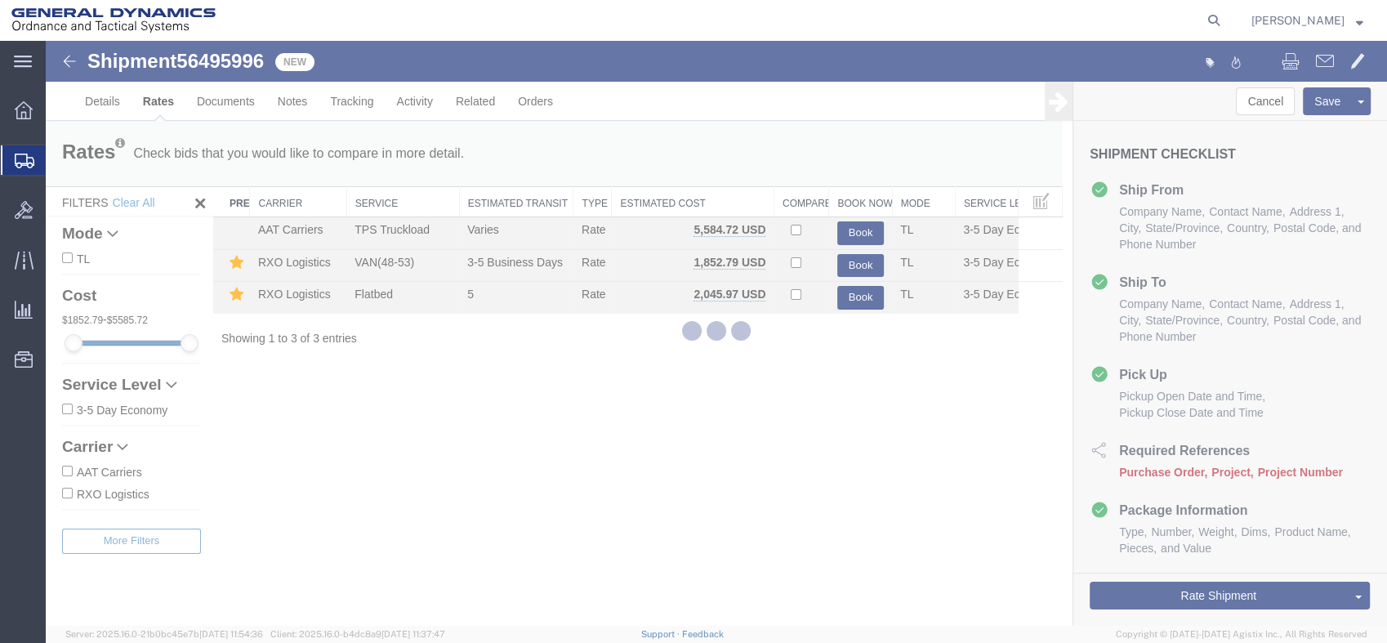
scroll to position [0, 0]
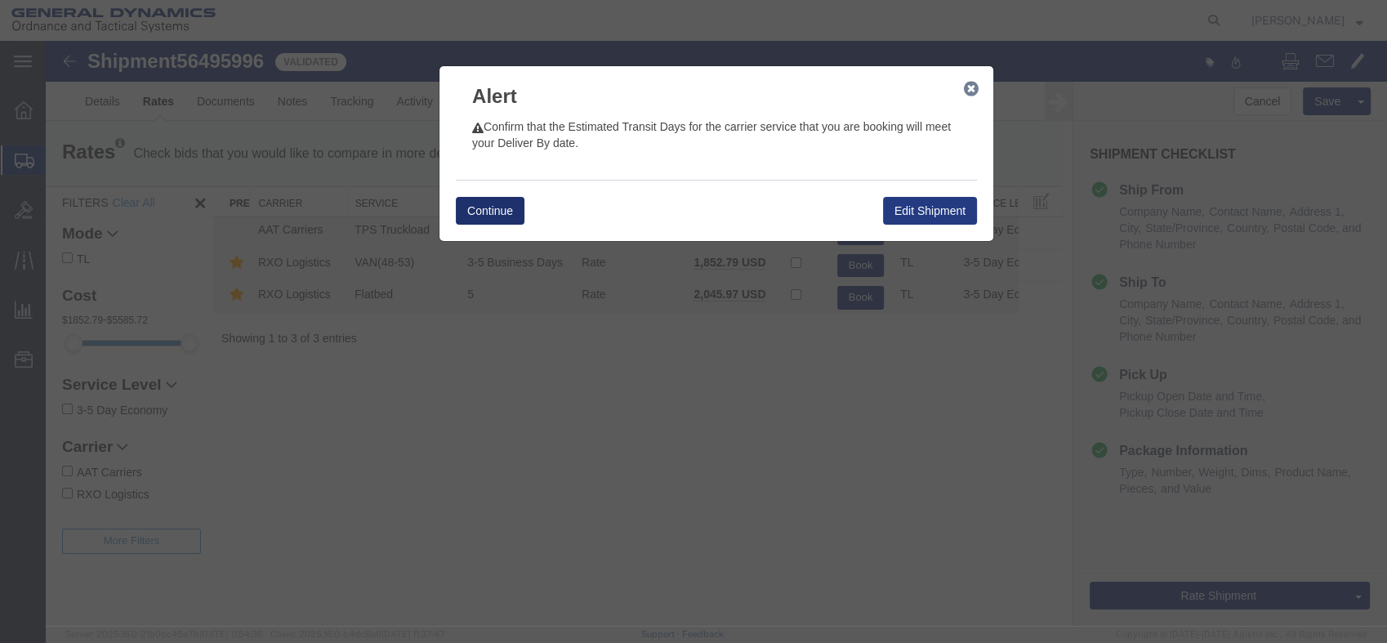
click at [501, 209] on button "Continue" at bounding box center [490, 211] width 69 height 28
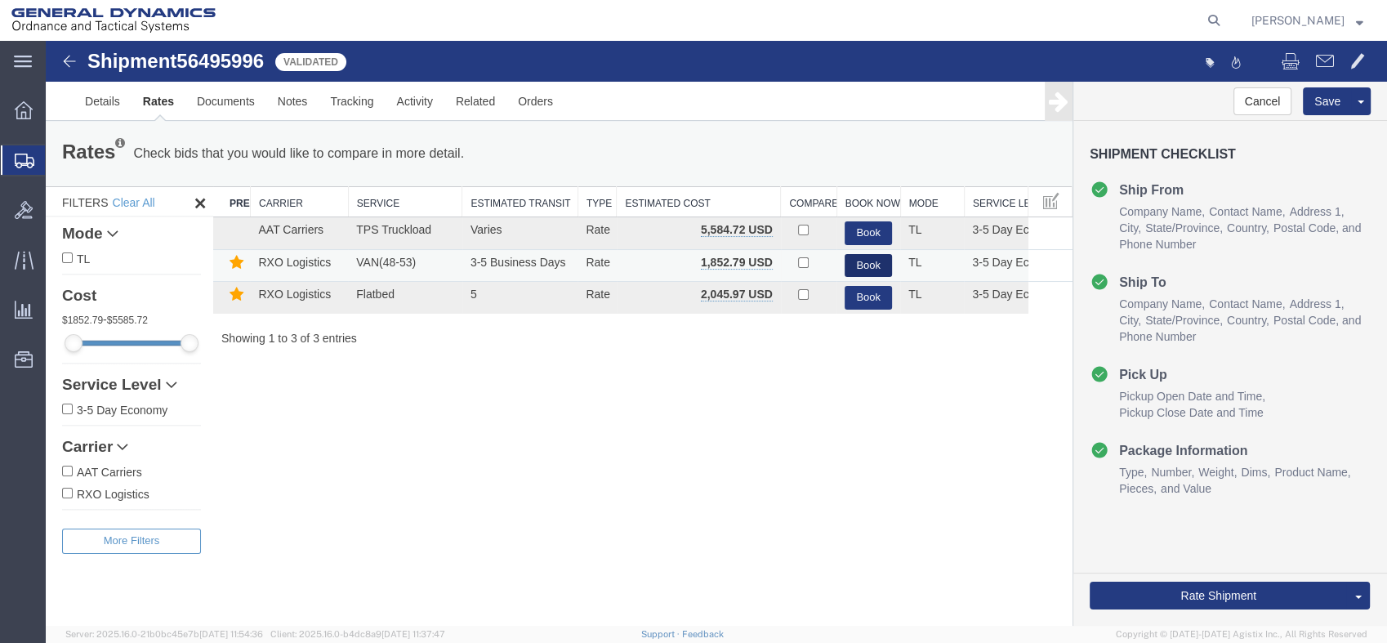
click at [858, 266] on button "Book" at bounding box center [867, 266] width 47 height 24
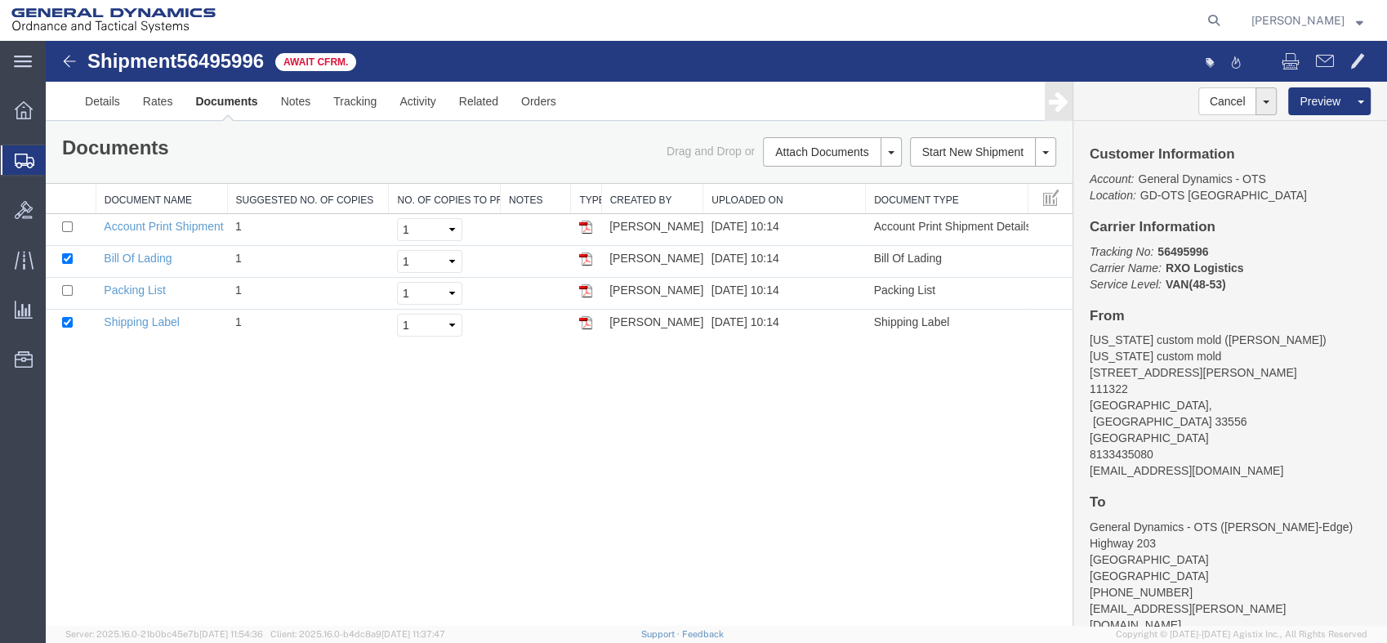
click at [58, 159] on span "Shipments" at bounding box center [51, 160] width 13 height 33
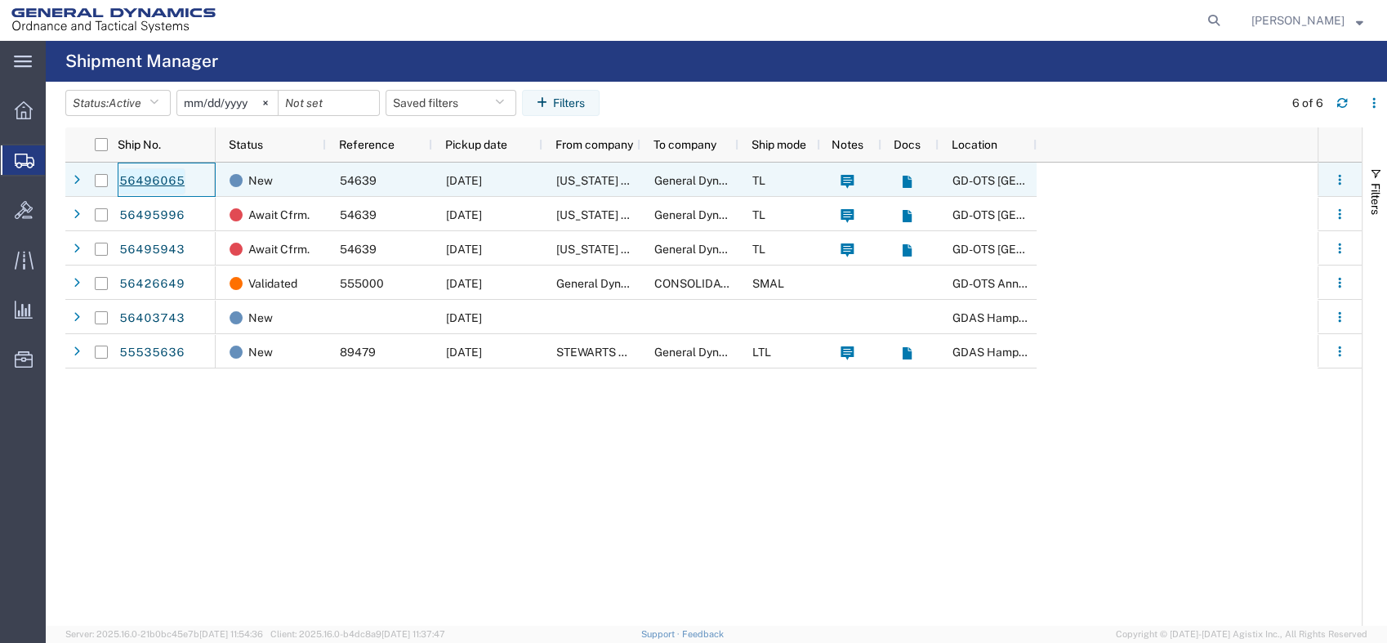
click at [138, 184] on link "56496065" at bounding box center [151, 181] width 67 height 26
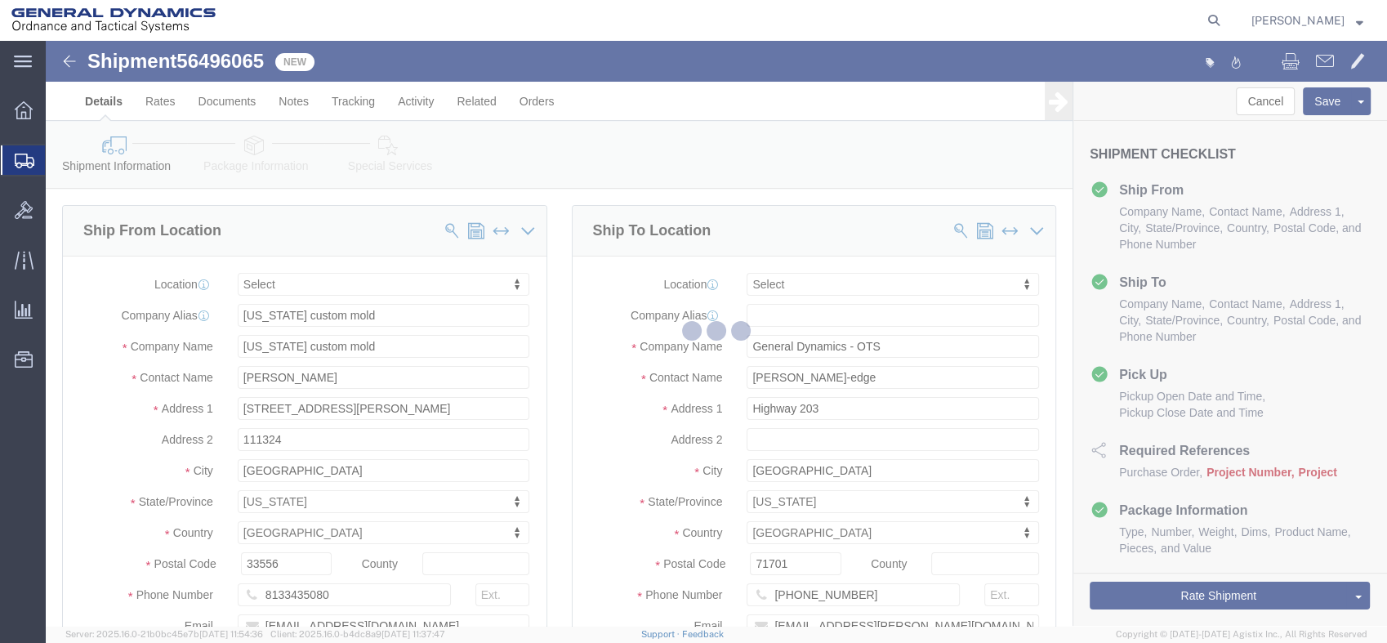
select select
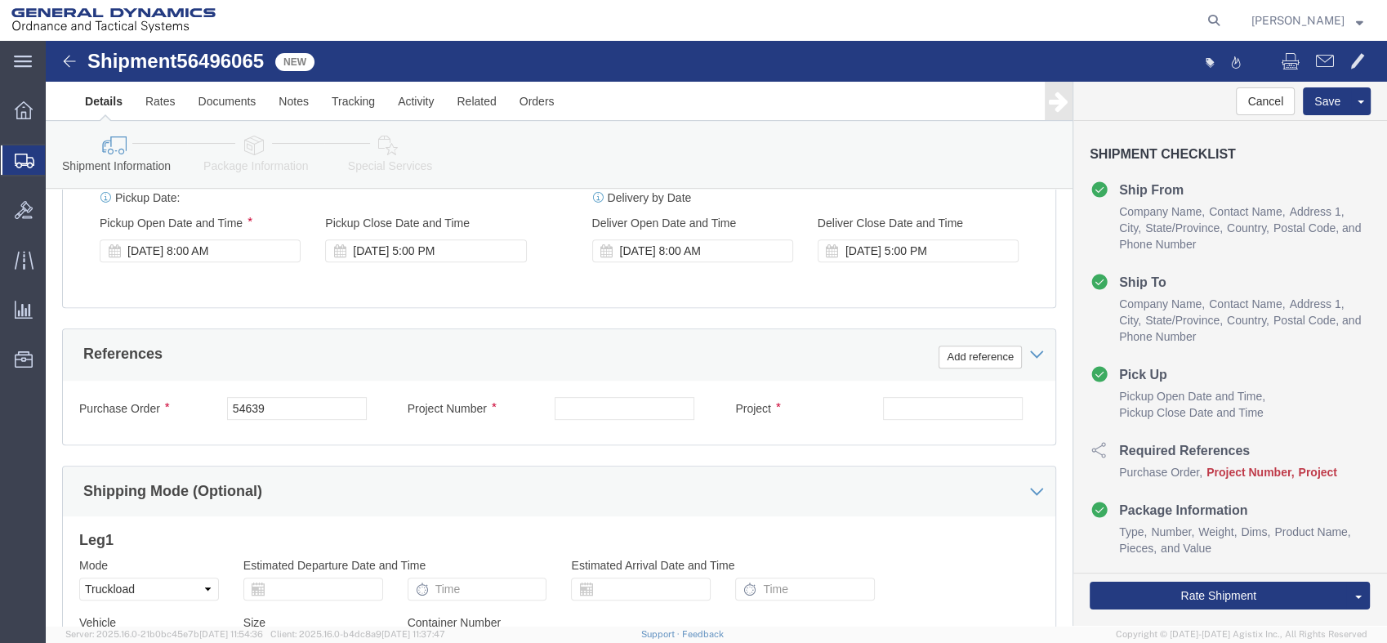
scroll to position [817, 0]
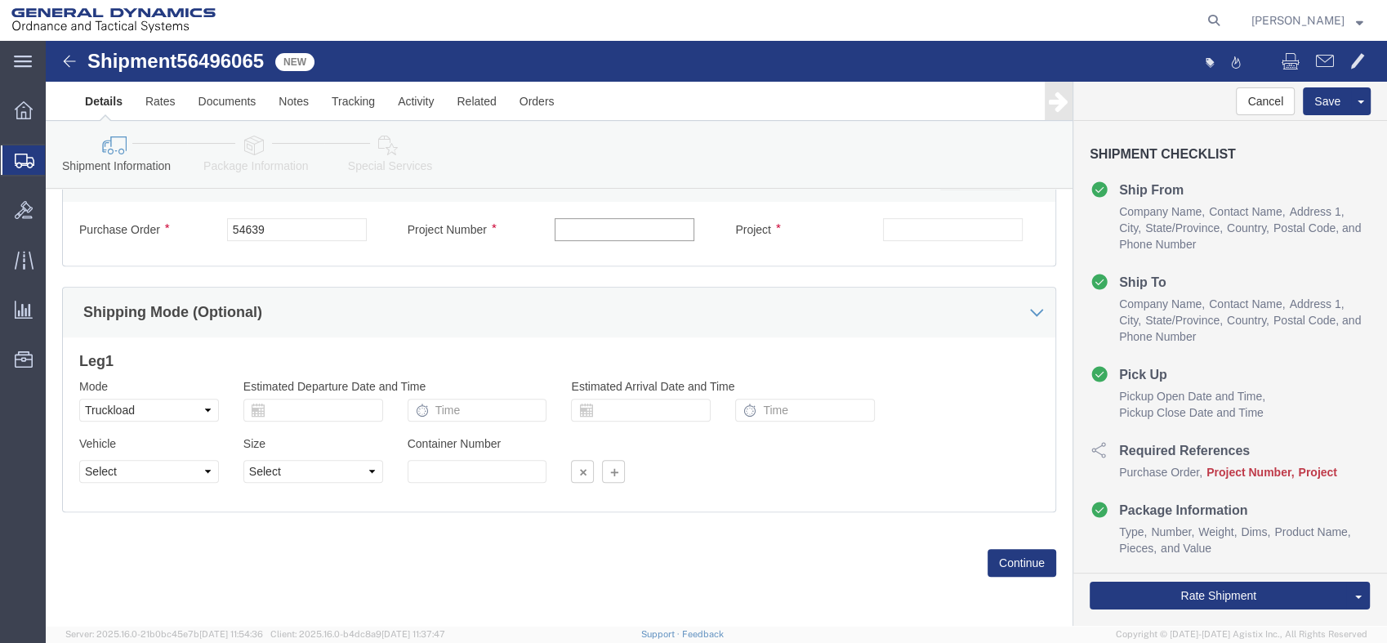
click input "text"
paste input "40100235"
type input "40100235"
click input "text"
paste input "MACS DO 5 M231-M232A2"
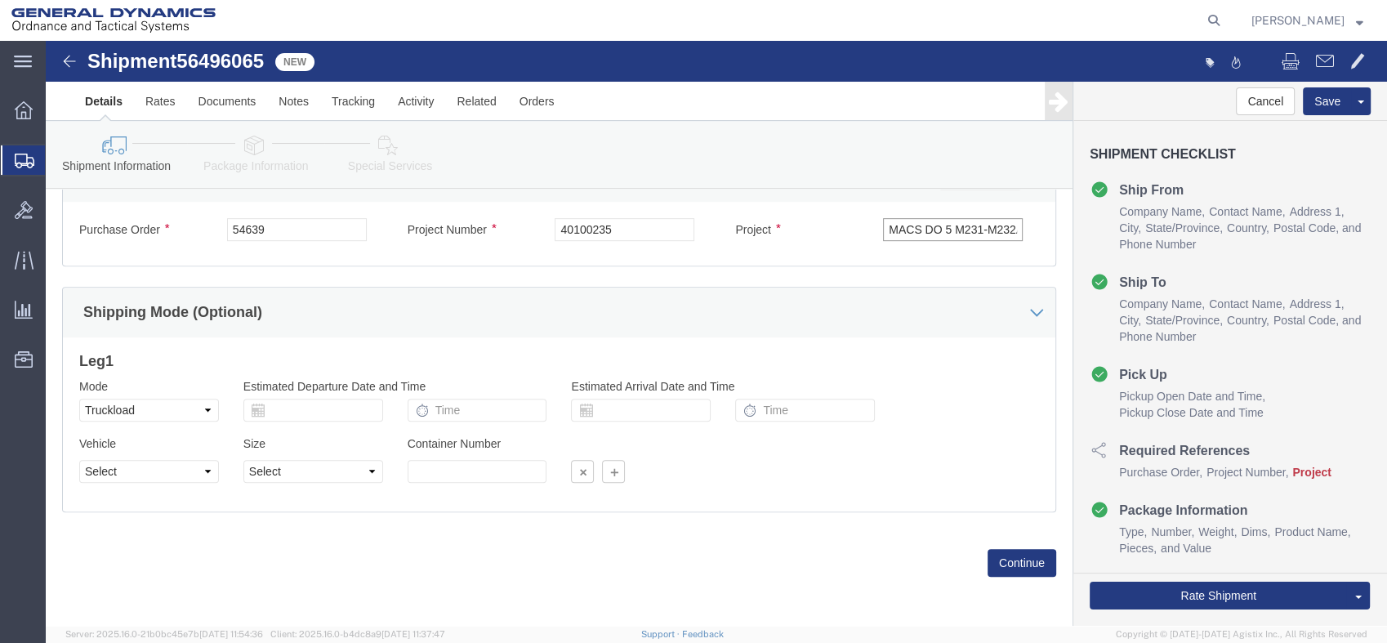
scroll to position [0, 13]
type input "MACS DO 5 M231-M232A2"
click div "Vehicle Select 1-Ton (PSS) 10 Wheel 10 Yard Dump Truck 20 Yard Dump Truck Bobta…"
click select "Select 1-Ton (PSS) 10 Wheel 10 Yard Dump Truck 20 Yard Dump Truck Bobtail Botto…"
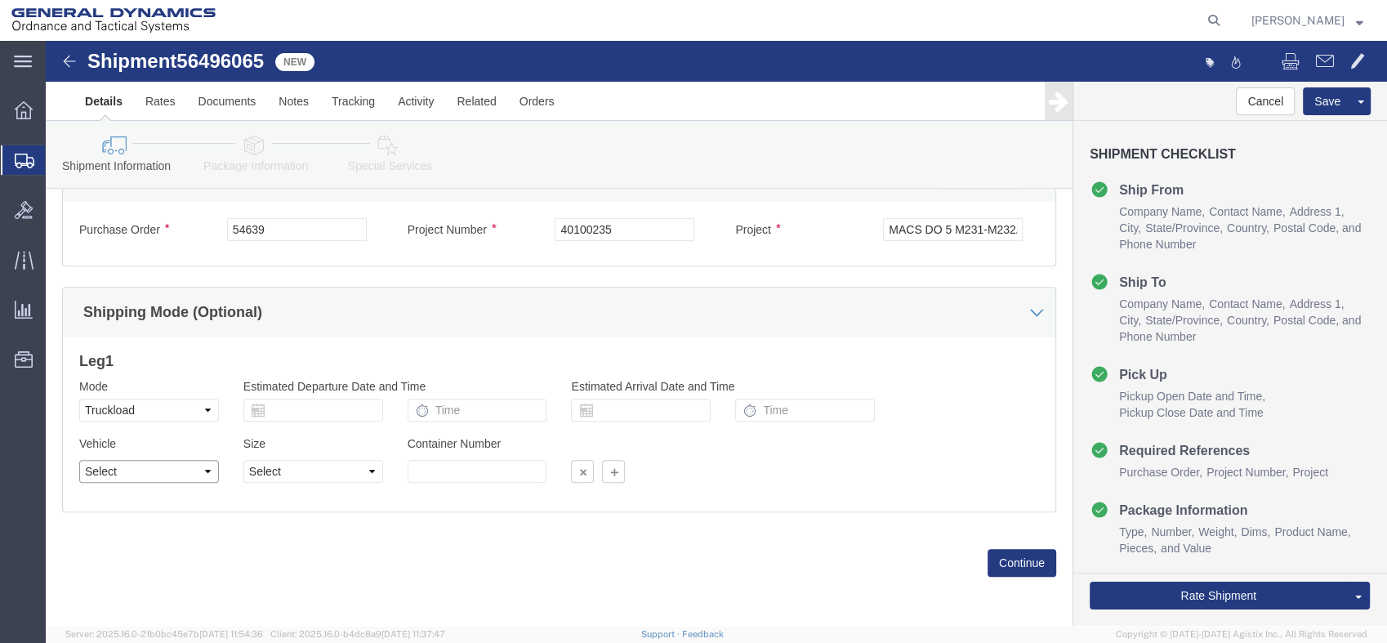
select select "BXVN"
click select "Select 1-Ton (PSS) 10 Wheel 10 Yard Dump Truck 20 Yard Dump Truck Bobtail Botto…"
click select "Select 28 Feet 53 Feet 20 Feet 40 Feet 35 Feet 48 Feet"
select select "53FT"
click select "Select 28 Feet 53 Feet 20 Feet 40 Feet 35 Feet 48 Feet"
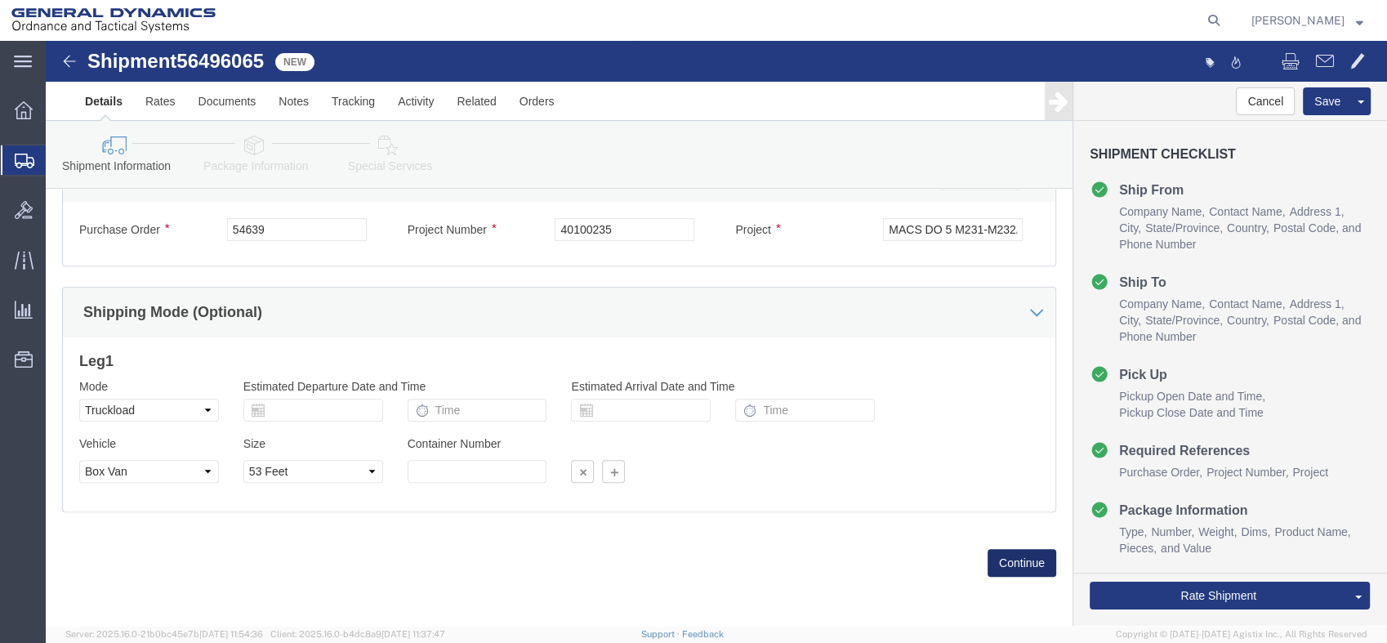
click button "Continue"
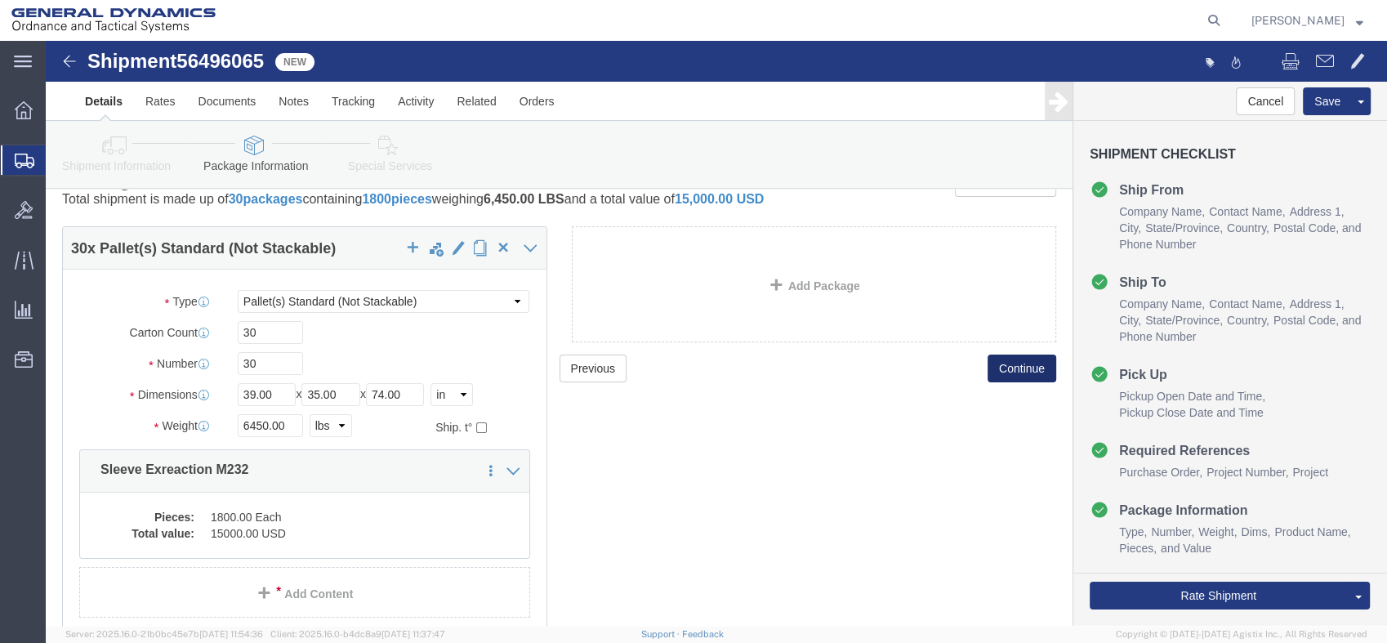
scroll to position [91, 0]
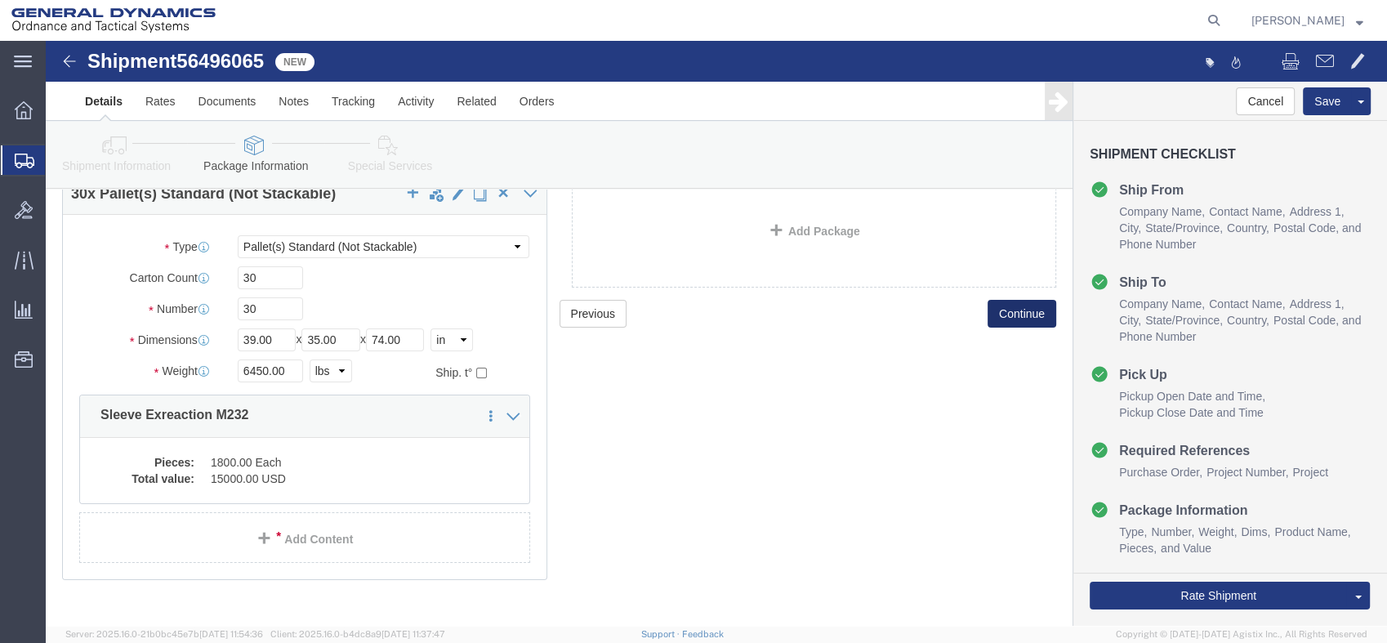
click button "Continue"
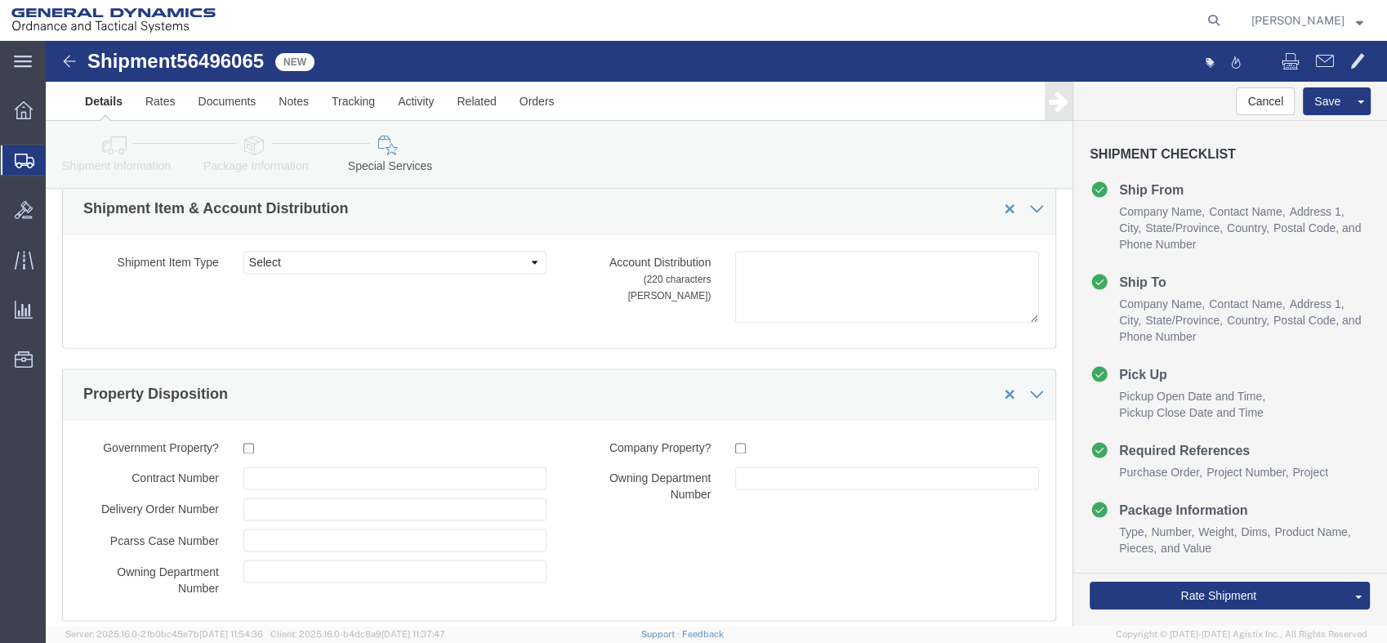
scroll to position [2693, 0]
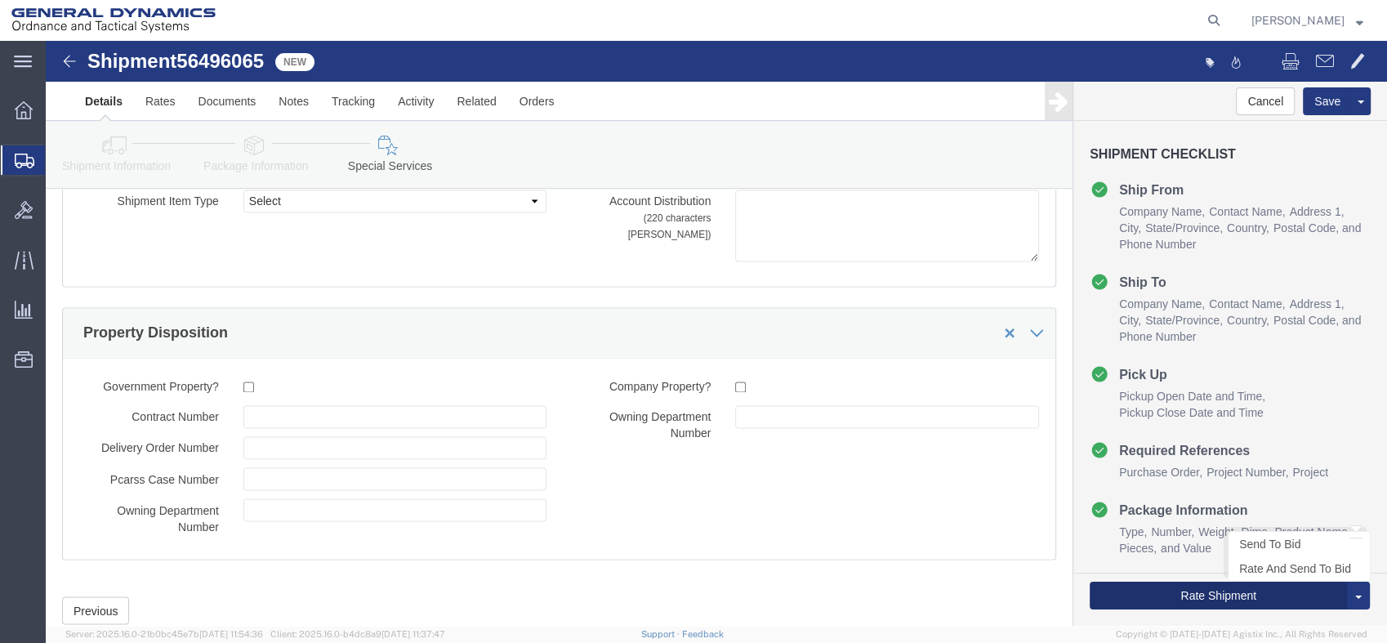
click button "Rate Shipment"
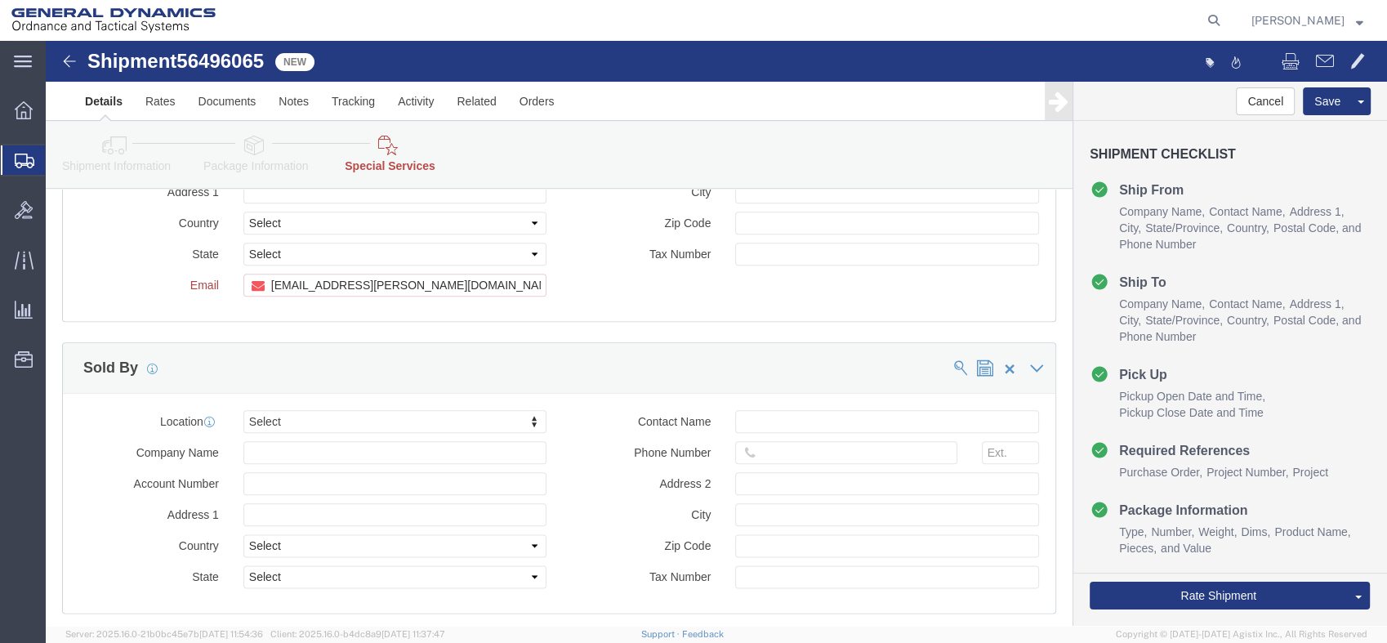
scroll to position [1724, 0]
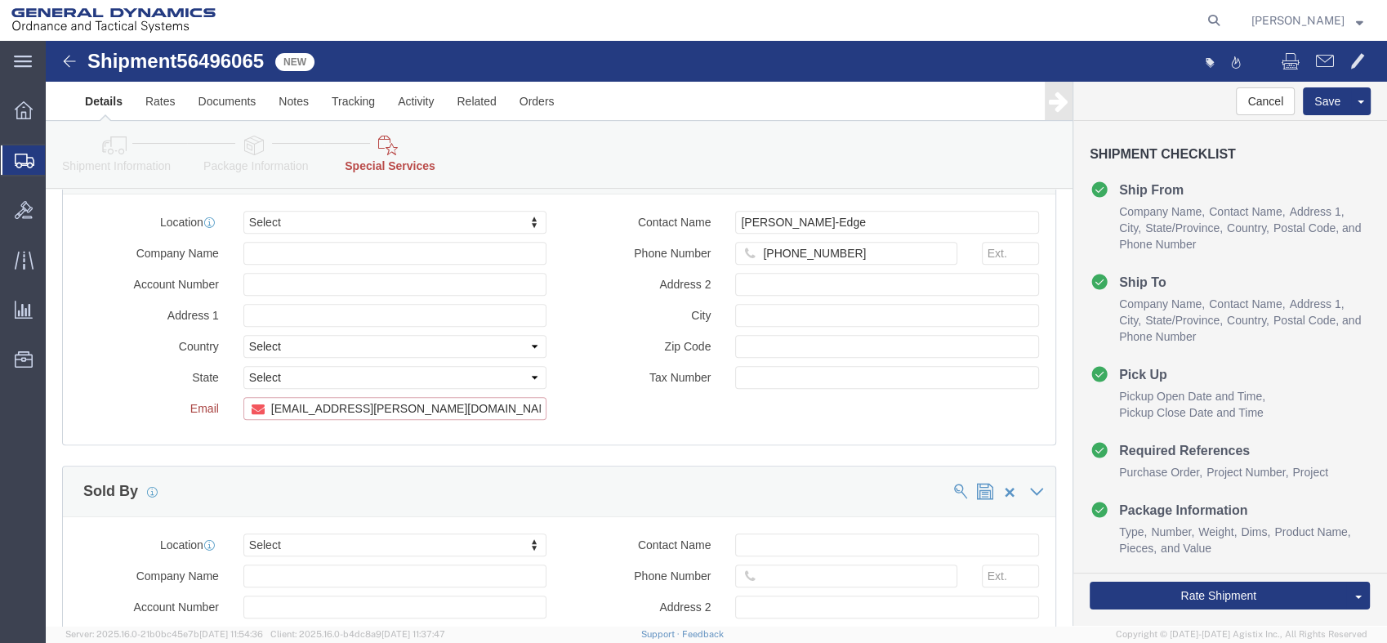
click input "[EMAIL_ADDRESS][PERSON_NAME][DOMAIN_NAME], [PERSON_NAME][DOMAIN_NAME][EMAIL_ADD…"
drag, startPoint x: 381, startPoint y: 317, endPoint x: 71, endPoint y: 315, distance: 309.5
click div "Email [EMAIL_ADDRESS][PERSON_NAME][DOMAIN_NAME], [PERSON_NAME][DOMAIN_NAME][EMA…"
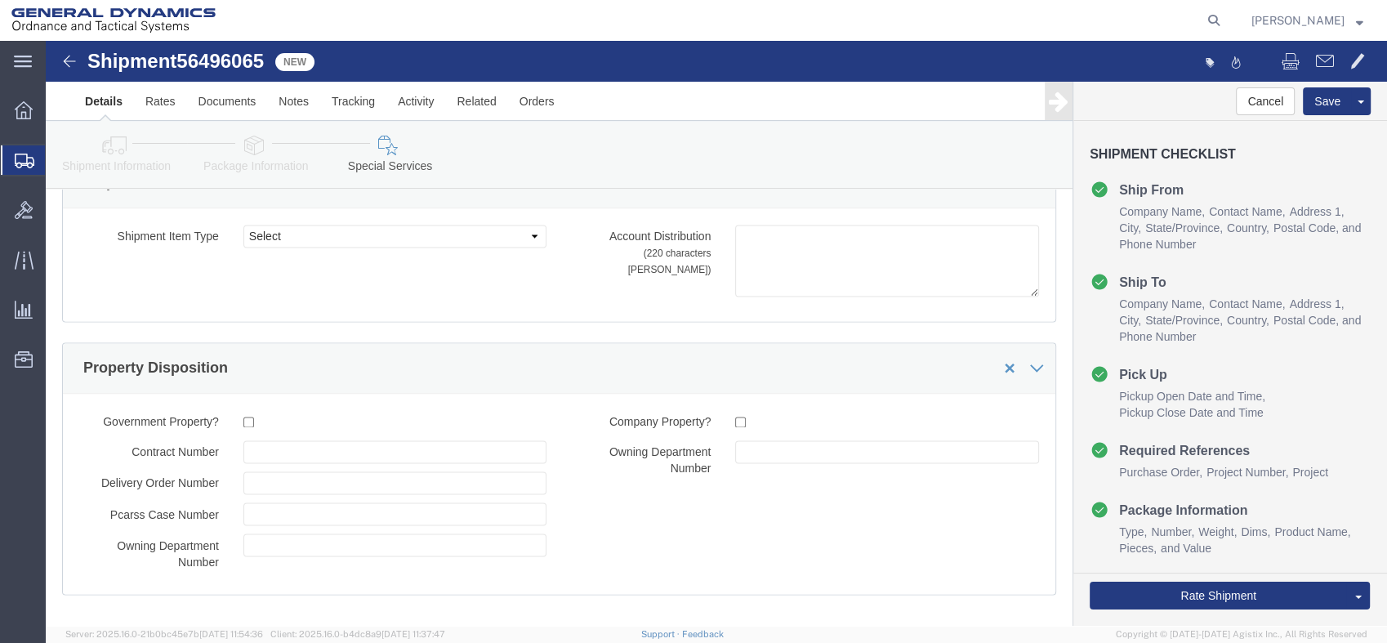
scroll to position [2693, 0]
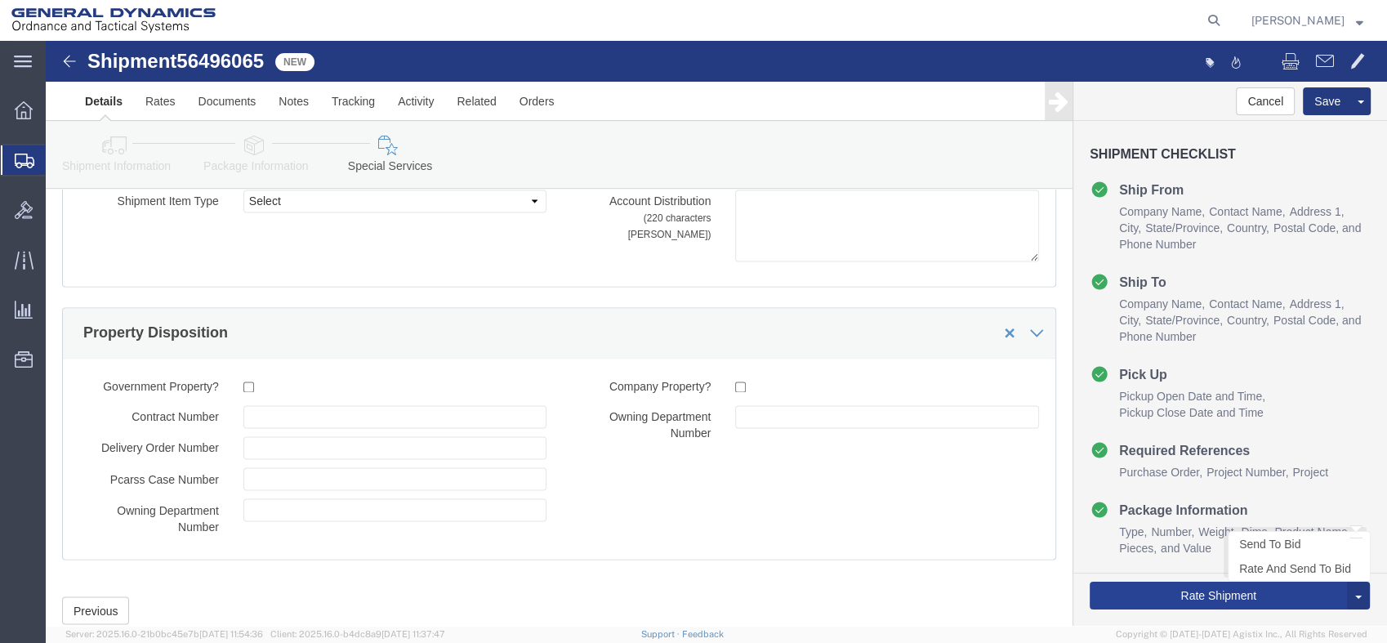
type input "[PERSON_NAME][EMAIL_ADDRESS][DOMAIN_NAME]"
click button "Rate Shipment"
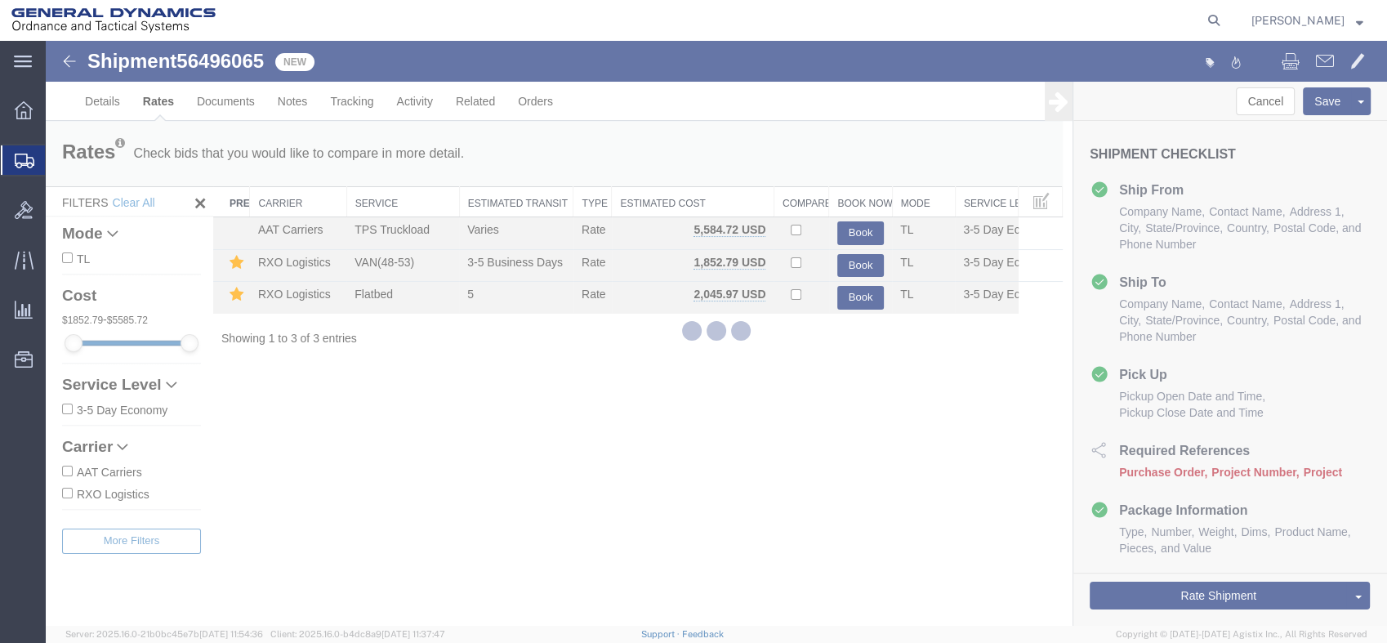
scroll to position [0, 0]
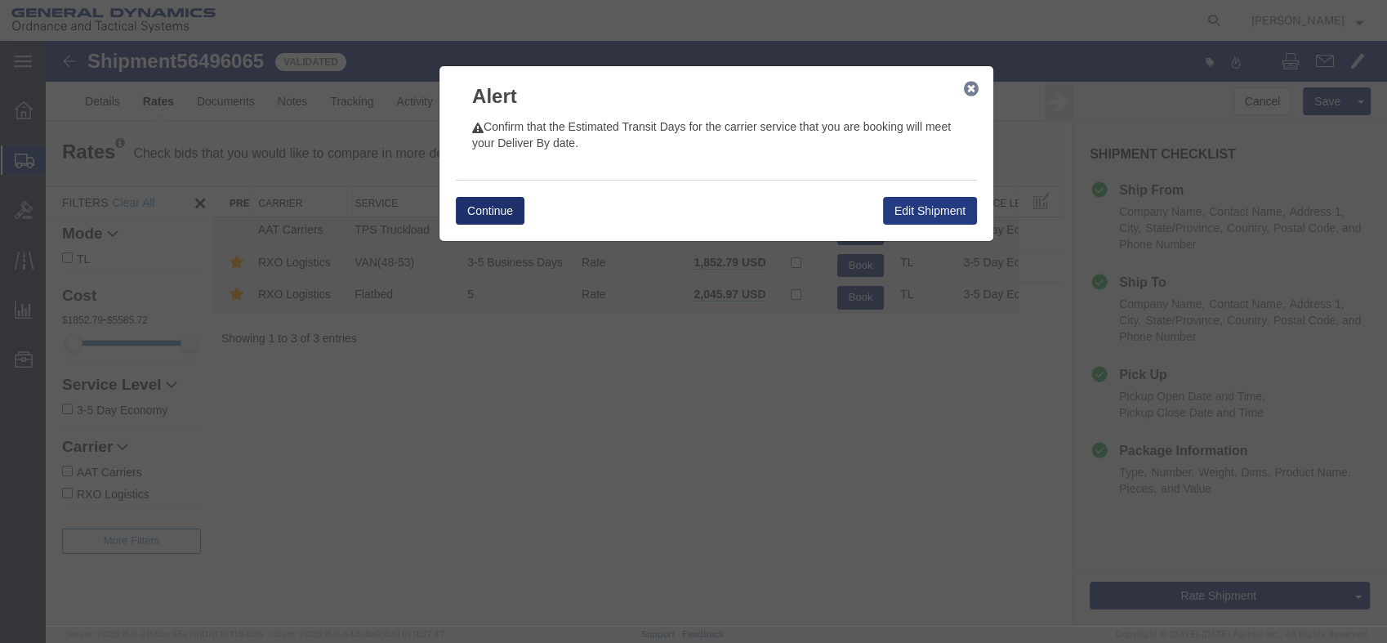
click at [462, 216] on button "Continue" at bounding box center [490, 211] width 69 height 28
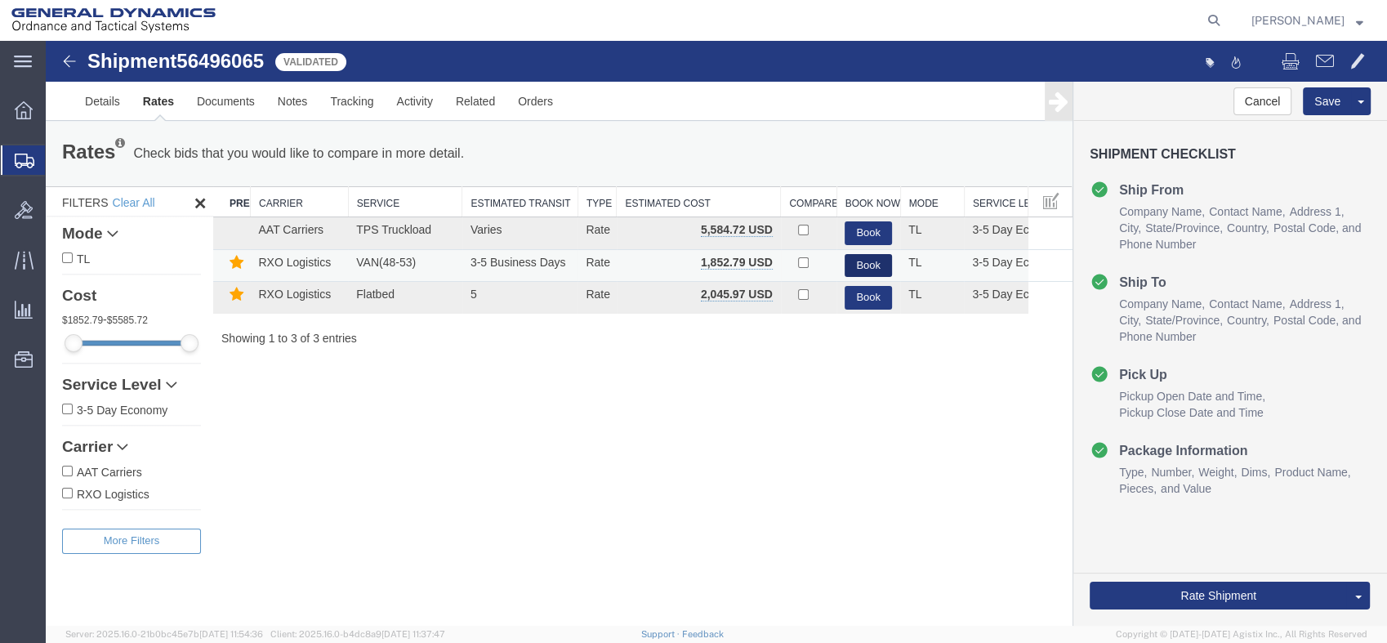
click at [866, 259] on button "Book" at bounding box center [867, 266] width 47 height 24
